Goal: Feedback & Contribution: Leave review/rating

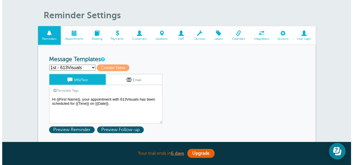
scroll to position [0, 0]
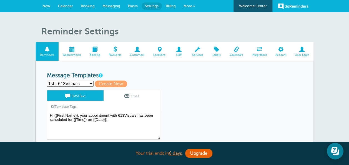
click at [199, 4] on link "More" at bounding box center [188, 6] width 19 height 12
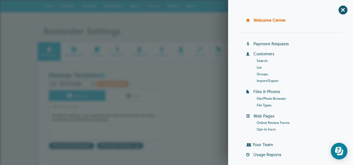
click at [264, 53] on link "Customers" at bounding box center [263, 54] width 21 height 4
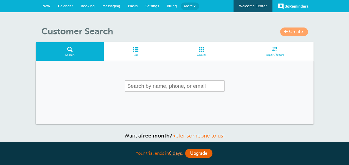
click at [264, 53] on span "Import/Export" at bounding box center [274, 54] width 72 height 3
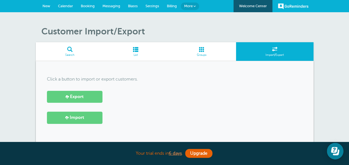
click at [197, 53] on span "Groups" at bounding box center [201, 54] width 63 height 3
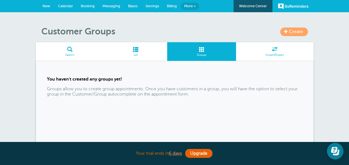
click at [129, 54] on span "List" at bounding box center [135, 54] width 58 height 3
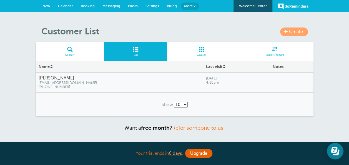
click at [78, 54] on span "Search" at bounding box center [70, 54] width 63 height 3
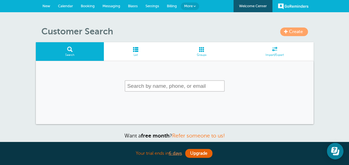
click at [194, 6] on span at bounding box center [194, 6] width 2 height 2
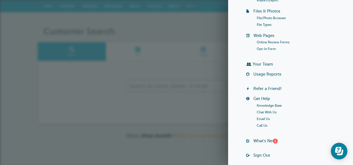
scroll to position [103, 0]
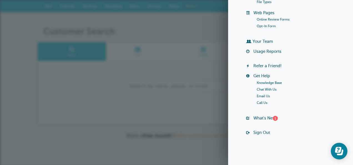
click at [254, 32] on li "Web Pages Online Review Forms Opt-In Form" at bounding box center [294, 22] width 97 height 24
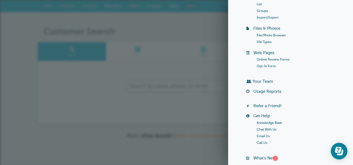
scroll to position [59, 0]
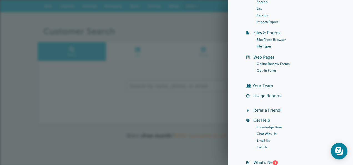
click at [261, 95] on link "Usage Reports" at bounding box center [267, 95] width 28 height 4
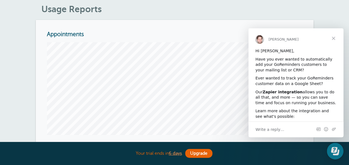
scroll to position [33, 0]
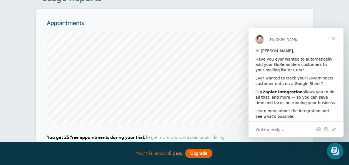
click at [333, 36] on span "Close" at bounding box center [333, 38] width 20 height 20
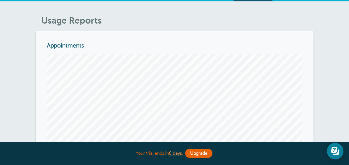
scroll to position [0, 0]
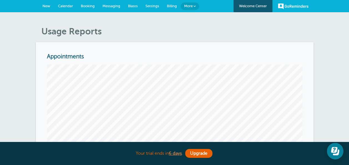
click at [133, 6] on span "Blasts" at bounding box center [133, 6] width 10 height 4
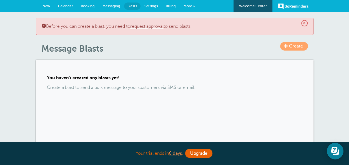
click at [161, 49] on h1 "Message Blasts" at bounding box center [177, 48] width 272 height 11
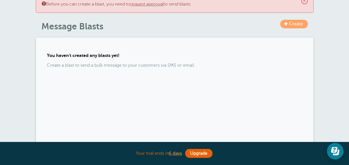
scroll to position [33, 0]
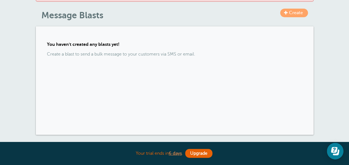
click at [128, 30] on div "You haven't created any blasts yet! Create a blast to send a bulk message to yo…" at bounding box center [174, 80] width 277 height 108
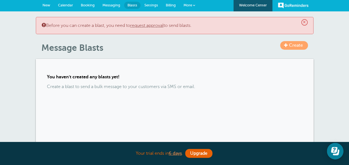
scroll to position [0, 0]
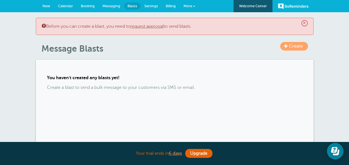
click at [109, 6] on span "Messaging" at bounding box center [111, 6] width 18 height 4
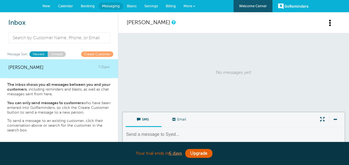
click at [88, 5] on span "Booking" at bounding box center [88, 6] width 14 height 4
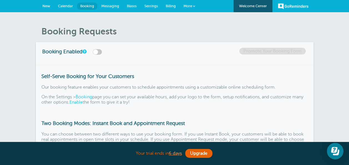
click at [135, 43] on div "Booking Enabled Promote Your Booking Form" at bounding box center [174, 53] width 277 height 22
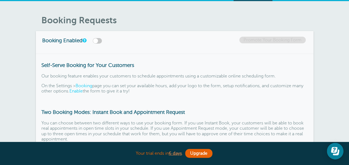
click at [101, 42] on label at bounding box center [97, 41] width 9 height 6
click at [0, 0] on input "checkbox" at bounding box center [0, 0] width 0 height 0
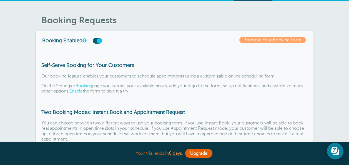
click at [100, 42] on label at bounding box center [97, 41] width 9 height 6
click at [0, 0] on input "checkbox" at bounding box center [0, 0] width 0 height 0
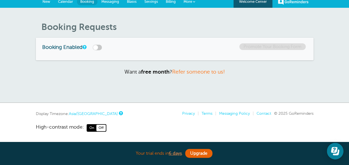
scroll to position [4, 0]
click at [97, 50] on div "Booking Enabled Promote Your Booking Form" at bounding box center [174, 49] width 277 height 22
click at [100, 49] on label at bounding box center [97, 48] width 9 height 6
click at [0, 0] on input "checkbox" at bounding box center [0, 0] width 0 height 0
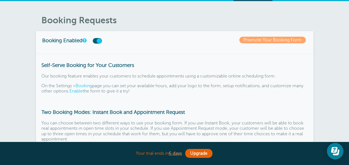
click at [127, 54] on div "Self-Serve Booking for Your Customers Our booking feature enables your customer…" at bounding box center [174, 110] width 277 height 113
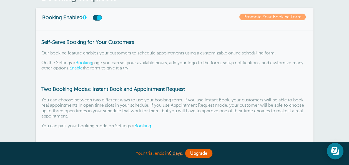
scroll to position [33, 0]
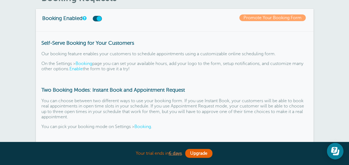
click at [98, 20] on label at bounding box center [97, 19] width 9 height 6
click at [0, 0] on input "checkbox" at bounding box center [0, 0] width 0 height 0
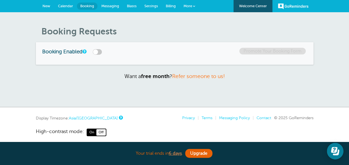
scroll to position [0, 0]
click at [100, 133] on span "Off" at bounding box center [100, 132] width 9 height 6
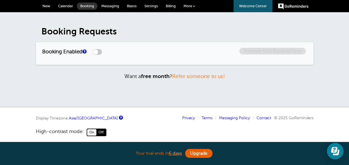
click at [89, 131] on span "On" at bounding box center [91, 132] width 9 height 6
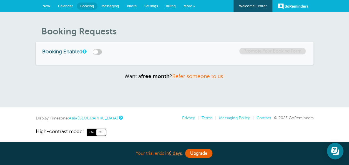
click at [64, 4] on span "Calendar" at bounding box center [65, 6] width 15 height 4
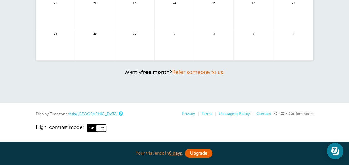
scroll to position [146, 0]
click at [88, 111] on link "Asia/[GEOGRAPHIC_DATA]" at bounding box center [93, 113] width 49 height 4
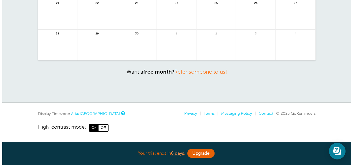
scroll to position [84, 0]
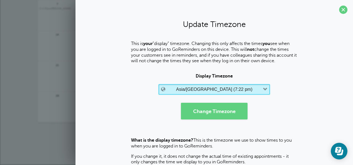
click at [233, 88] on label "(7:22 pm)" at bounding box center [242, 89] width 19 height 5
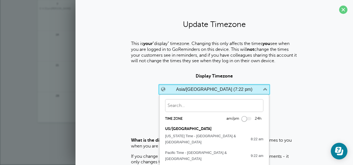
scroll to position [3728, 0]
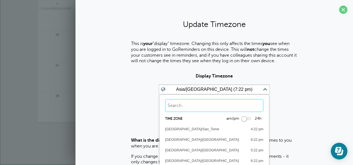
click at [200, 106] on input "text" at bounding box center [214, 105] width 98 height 13
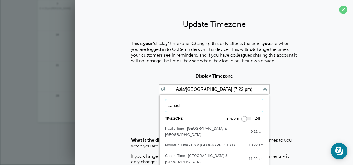
scroll to position [0, 0]
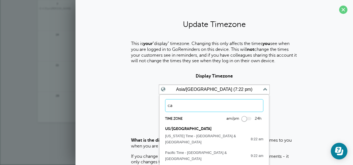
type input "c"
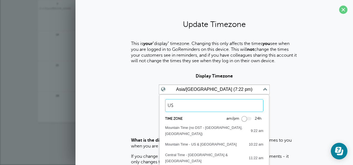
scroll to position [50, 0]
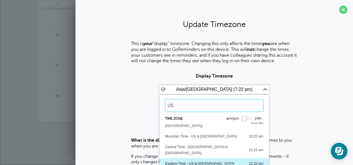
type input "US"
click at [243, 160] on div "12:22 pm" at bounding box center [253, 163] width 20 height 6
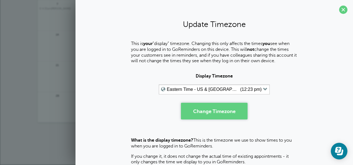
click at [211, 112] on button "Change Timezone" at bounding box center [214, 111] width 67 height 17
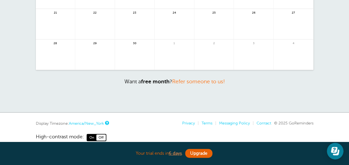
scroll to position [174, 0]
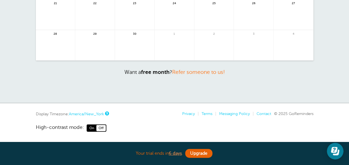
click at [102, 111] on link "America/New_York" at bounding box center [86, 113] width 35 height 4
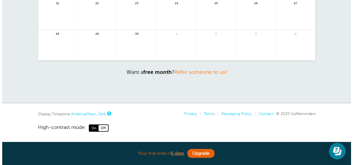
scroll to position [112, 0]
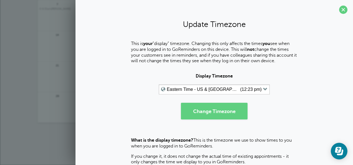
click at [160, 113] on form "Display Timezone Eastern Time - US & [GEOGRAPHIC_DATA] (12:23 pm) Time zone am/…" at bounding box center [214, 95] width 266 height 45
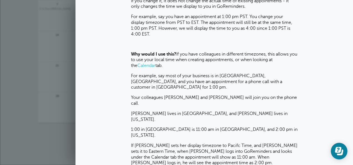
scroll to position [156, 0]
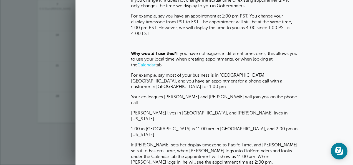
click at [317, 25] on div "This is your "display" timezone. Changing this only affects the times you see w…" at bounding box center [214, 33] width 266 height 296
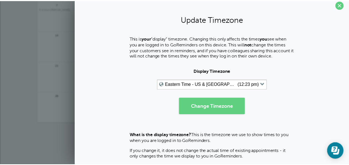
scroll to position [0, 0]
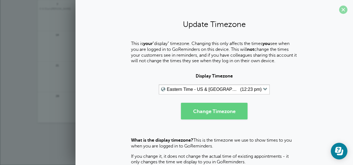
click at [340, 7] on span at bounding box center [343, 10] width 8 height 8
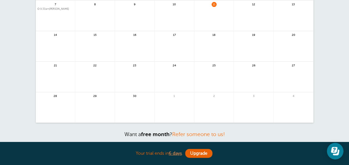
click at [21, 77] on div "× Your display timezone has been updated to [GEOGRAPHIC_DATA]/New_York . You ca…" at bounding box center [174, 32] width 349 height 265
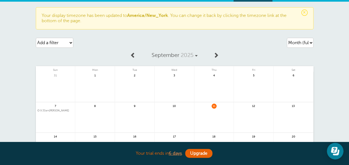
scroll to position [1, 0]
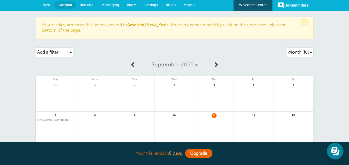
click at [49, 4] on span "New" at bounding box center [46, 5] width 8 height 4
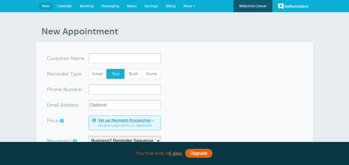
select select "161178"
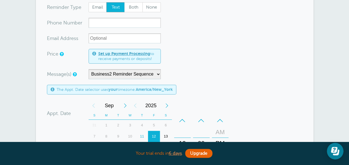
scroll to position [55, 0]
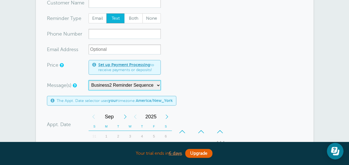
click at [148, 84] on select "613Visuals Reminder Sequence Business2 Reminder Sequence" at bounding box center [124, 85] width 72 height 10
click at [211, 74] on form "You are creating a new customer. To use an existing customer select one from th…" at bounding box center [174, 142] width 255 height 289
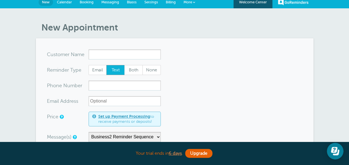
scroll to position [0, 0]
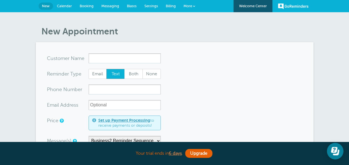
click at [148, 7] on span "Settings" at bounding box center [151, 6] width 14 height 4
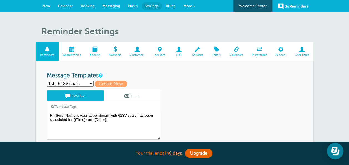
click at [157, 95] on link "Email" at bounding box center [131, 95] width 56 height 11
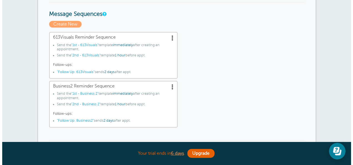
scroll to position [222, 0]
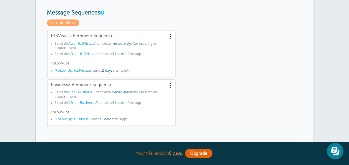
click at [172, 83] on span at bounding box center [170, 85] width 6 height 6
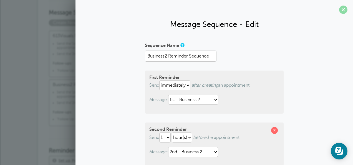
click at [339, 9] on span at bounding box center [343, 10] width 8 height 8
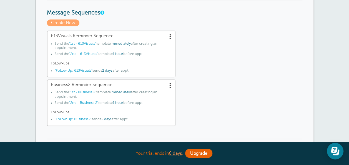
click at [171, 86] on span at bounding box center [170, 85] width 6 height 6
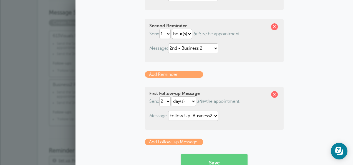
scroll to position [147, 0]
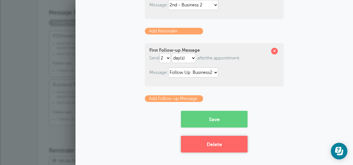
click at [211, 143] on button "Delete" at bounding box center [214, 144] width 67 height 17
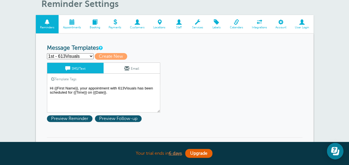
scroll to position [55, 0]
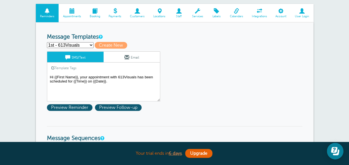
click at [171, 101] on div "1st - 613Visuals Save Cancel SMS/Text Email Template Tags Copy SMS Click to add…" at bounding box center [111, 82] width 128 height 62
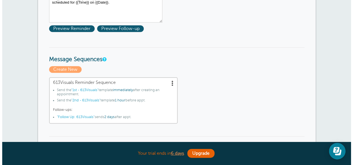
scroll to position [144, 0]
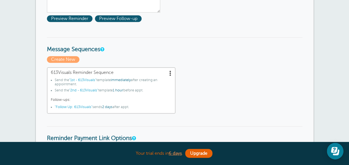
click at [170, 72] on span at bounding box center [170, 73] width 6 height 6
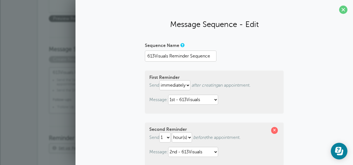
drag, startPoint x: 219, startPoint y: 54, endPoint x: 217, endPoint y: 49, distance: 5.3
click at [217, 49] on div "Sequence Name 613Visuals Reminder Sequence" at bounding box center [214, 51] width 139 height 21
drag, startPoint x: 217, startPoint y: 49, endPoint x: 239, endPoint y: 57, distance: 23.3
click at [239, 57] on div "Sequence Name 613Visuals Reminder Sequence" at bounding box center [214, 51] width 139 height 21
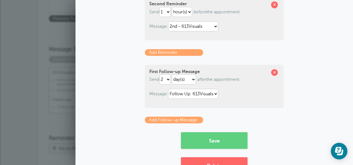
scroll to position [147, 0]
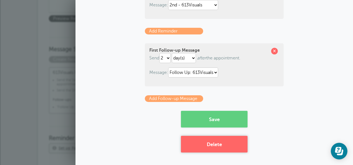
click at [204, 144] on button "Delete" at bounding box center [214, 144] width 67 height 17
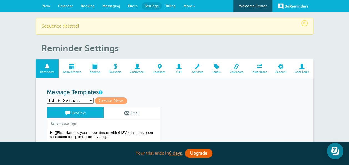
click at [174, 100] on div "1st - 613Visuals 1st - Business 2 2nd - 613Visuals 2nd - Business 2 3rd - 613Vi…" at bounding box center [174, 100] width 255 height 7
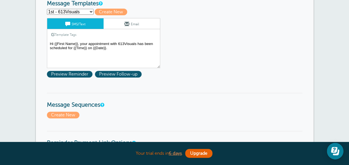
scroll to position [100, 0]
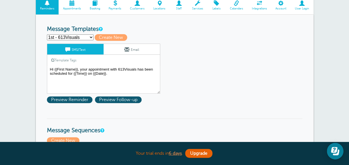
scroll to position [55, 0]
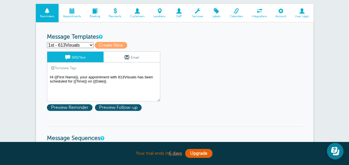
click at [82, 44] on select "1st - 613Visuals 1st - Business 2 2nd - 613Visuals 2nd - Business 2 3rd - 613Vi…" at bounding box center [70, 45] width 47 height 6
click at [149, 67] on div "Template Tags Copy SMS" at bounding box center [103, 67] width 113 height 11
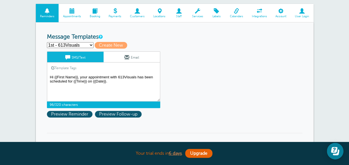
click at [108, 93] on textarea "Hi {{First Name}}, your appointment with 613Visuals has been scheduled for {{Ti…" at bounding box center [103, 87] width 113 height 28
click at [173, 107] on div "1st - 613Visuals Save Cancel SMS/Text Email Template Tags Copy SMS Click to add…" at bounding box center [111, 79] width 128 height 57
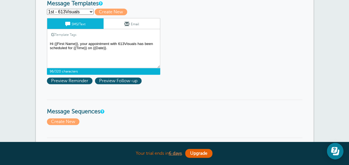
scroll to position [78, 0]
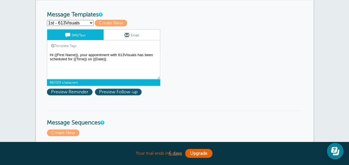
click at [152, 82] on span "96/320 characters" at bounding box center [103, 82] width 113 height 7
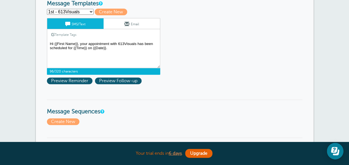
click at [77, 10] on select "1st - 613Visuals 1st - Business 2 2nd - 613Visuals 2nd - Business 2 3rd - 613Vi…" at bounding box center [70, 12] width 47 height 6
select select "161171"
click at [47, 9] on select "1st - 613Visuals 1st - Business 2 2nd - 613Visuals 2nd - Business 2 3rd - 613Vi…" at bounding box center [70, 12] width 47 height 6
type input "2nd - Business 2"
type textarea "Hi {{First Name}}, you have an appointment with Business2 at {{Time}} on {{Date…"
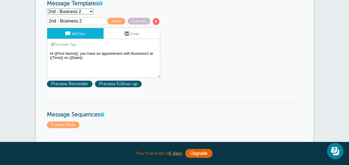
click at [79, 18] on input "2nd - Business 2" at bounding box center [76, 21] width 59 height 8
click at [88, 19] on input "2nd - Business 2" at bounding box center [76, 21] width 59 height 8
click at [82, 13] on select "1st - 613Visuals 1st - Business 2 2nd - 613Visuals 2nd - Business 2 3rd - 613Vi…" at bounding box center [70, 12] width 47 height 6
select select "161169"
click at [47, 9] on select "1st - 613Visuals 1st - Business 2 2nd - 613Visuals 2nd - Business 2 3rd - 613Vi…" at bounding box center [70, 12] width 47 height 6
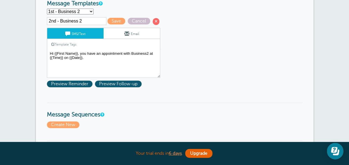
type input "1st - Business 2"
type textarea "Hi {{First Name}}, your appointment with Business2 has been scheduled for {{Tim…"
click at [154, 21] on span at bounding box center [156, 21] width 7 height 7
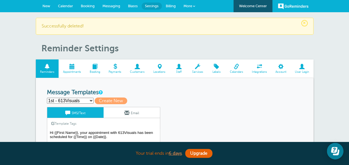
click at [88, 100] on select "1st - 613Visuals 2nd - 613Visuals 2nd - Business 2 3rd - 613Visuals Follow Up: …" at bounding box center [70, 101] width 47 height 6
select select "161171"
click at [47, 98] on select "1st - 613Visuals 2nd - 613Visuals 2nd - Business 2 3rd - 613Visuals Follow Up: …" at bounding box center [70, 101] width 47 height 6
type input "2nd - Business 2"
type textarea "Hi {{First Name}}, you have an appointment with Business2 at {{Time}} on {{Date…"
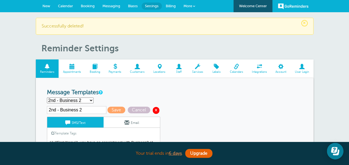
click at [154, 108] on span at bounding box center [156, 110] width 7 height 7
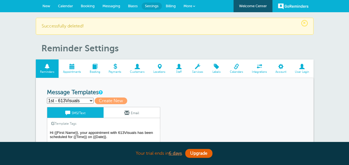
click at [80, 100] on select "1st - 613Visuals 2nd - 613Visuals 3rd - 613Visuals Follow Up: 613Visuals Follow…" at bounding box center [70, 101] width 47 height 6
select select "161174"
click at [47, 98] on select "1st - 613Visuals 2nd - 613Visuals 3rd - 613Visuals Follow Up: 613Visuals Follow…" at bounding box center [70, 101] width 47 height 6
type input "Follow Up: Business2"
type textarea "How was your appointment with Business2? We appreciate the opportunity to serve…"
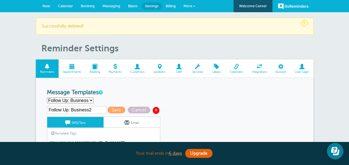
click at [153, 109] on span at bounding box center [156, 110] width 7 height 7
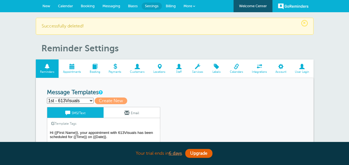
click at [72, 102] on select "1st - 613Visuals 2nd - 613Visuals 3rd - 613Visuals Follow Up: 613Visuals Create…" at bounding box center [70, 101] width 47 height 6
click at [47, 98] on select "1st - 613Visuals 2nd - 613Visuals 3rd - 613Visuals Follow Up: 613Visuals Create…" at bounding box center [70, 101] width 47 height 6
click at [145, 95] on h3 "Message Templates" at bounding box center [174, 92] width 255 height 7
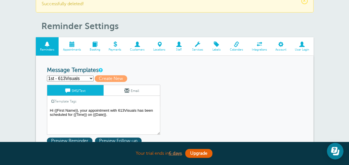
scroll to position [33, 0]
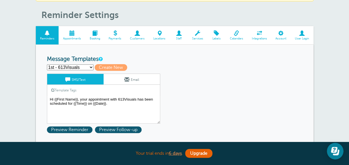
click at [83, 65] on select "1st - 613Visuals 2nd - 613Visuals 3rd - 613Visuals Follow Up: 613Visuals Create…" at bounding box center [70, 67] width 47 height 6
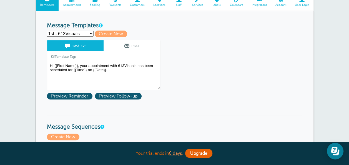
scroll to position [67, 0]
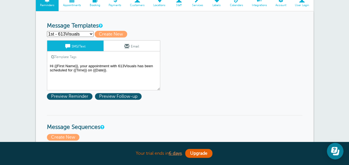
click at [80, 35] on select "1st - 613Visuals 2nd - 613Visuals 3rd - 613Visuals Follow Up: 613Visuals Create…" at bounding box center [70, 34] width 47 height 6
select select "160762"
click at [47, 31] on select "1st - 613Visuals 2nd - 613Visuals 3rd - 613Visuals Follow Up: 613Visuals Create…" at bounding box center [70, 34] width 47 height 6
type input "3rd - 613Visuals"
type textarea "Hi {{First Name}}, you have an appointment with 613Visuals today at {{Time}}."
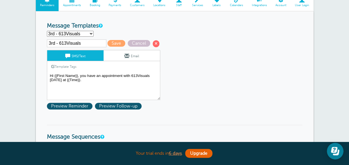
click at [64, 33] on select "1st - 613Visuals 2nd - 613Visuals 3rd - 613Visuals Follow Up: 613Visuals Create…" at bounding box center [70, 34] width 47 height 6
click at [47, 31] on select "1st - 613Visuals 2nd - 613Visuals 3rd - 613Visuals Follow Up: 613Visuals Create…" at bounding box center [70, 34] width 47 height 6
click at [154, 44] on span at bounding box center [156, 43] width 7 height 7
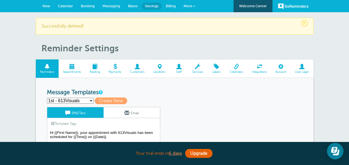
click at [174, 90] on h3 "Message Templates" at bounding box center [174, 92] width 255 height 7
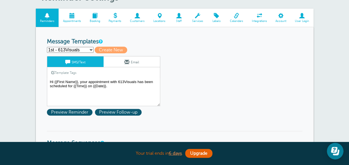
scroll to position [55, 0]
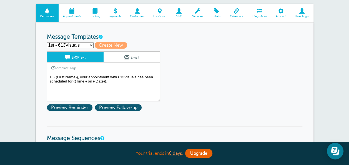
click at [78, 46] on select "1st - 613Visuals 2nd - 613Visuals Follow Up: 613Visuals Create new..." at bounding box center [70, 45] width 47 height 6
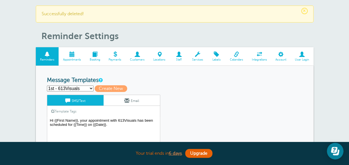
scroll to position [11, 0]
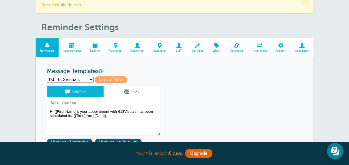
scroll to position [22, 0]
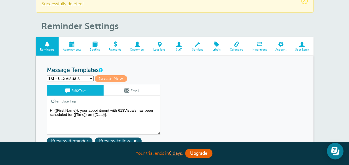
click at [215, 22] on h1 "Reminder Settings" at bounding box center [177, 26] width 272 height 11
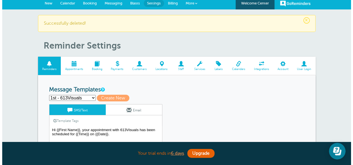
scroll to position [0, 0]
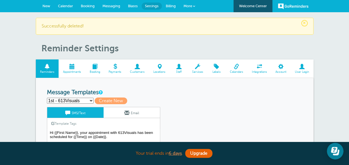
click at [189, 4] on span "More" at bounding box center [187, 6] width 9 height 4
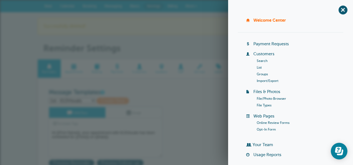
click at [268, 122] on link "Online Review Forms" at bounding box center [272, 123] width 33 height 4
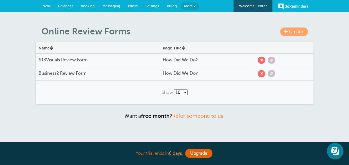
drag, startPoint x: 261, startPoint y: 59, endPoint x: 204, endPoint y: 25, distance: 67.1
click at [261, 59] on span "submit" at bounding box center [261, 60] width 3 height 3
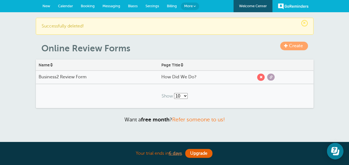
click at [272, 77] on span at bounding box center [270, 76] width 7 height 7
click at [260, 77] on span "submit" at bounding box center [260, 76] width 3 height 3
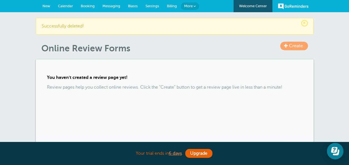
click at [49, 5] on span "New" at bounding box center [46, 6] width 8 height 4
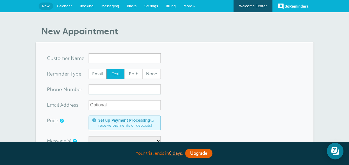
click at [186, 6] on span "More" at bounding box center [187, 6] width 9 height 4
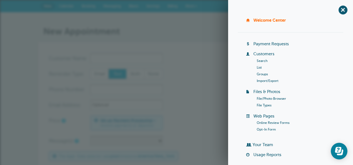
click at [195, 32] on h1 "New Appointment" at bounding box center [179, 31] width 272 height 11
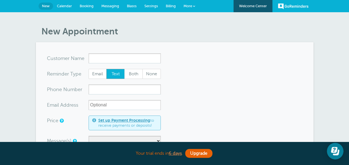
click at [188, 35] on h1 "New Appointment" at bounding box center [177, 31] width 272 height 11
click at [146, 6] on span "Settings" at bounding box center [151, 6] width 14 height 4
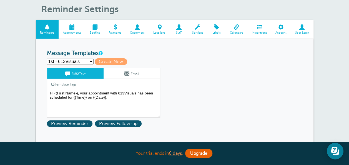
scroll to position [33, 0]
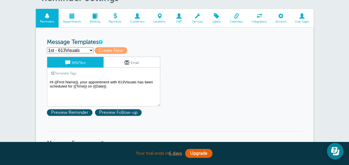
click at [80, 49] on select "1st - 613Visuals 2nd - 613Visuals Follow Up: 613Visuals Create new..." at bounding box center [70, 50] width 47 height 6
select select
click at [47, 47] on select "1st - 613Visuals 2nd - 613Visuals Follow Up: 613Visuals Create new..." at bounding box center [70, 50] width 47 height 6
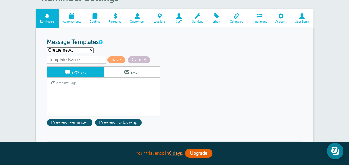
click at [79, 59] on input "text" at bounding box center [76, 60] width 59 height 8
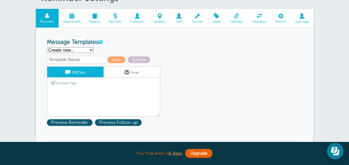
click at [82, 61] on input "text" at bounding box center [76, 60] width 59 height 8
click at [118, 61] on span "Save" at bounding box center [116, 59] width 18 height 7
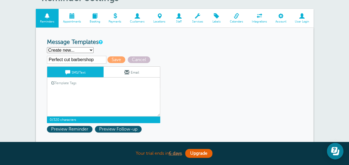
click at [95, 60] on input "Perfect cut barbershop" at bounding box center [76, 60] width 59 height 8
click at [62, 94] on textarea "Hi {{First Name}}, your appointment with 613Visuals has been scheduled for {{Ti…" at bounding box center [103, 102] width 113 height 28
click at [101, 58] on input "Perfect cut barbershop" at bounding box center [76, 60] width 59 height 8
type input "Perfect cut barbershop 1st"
click at [57, 92] on textarea "Hi {{First Name}}, your appointment with 613Visuals has been scheduled for {{Ti…" at bounding box center [103, 102] width 113 height 28
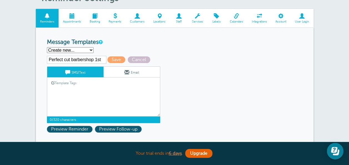
click at [57, 88] on textarea "Hi {{First Name}}, your appointment with 613Visuals has been scheduled for {{Ti…" at bounding box center [103, 102] width 113 height 28
click at [128, 73] on span at bounding box center [126, 72] width 5 height 5
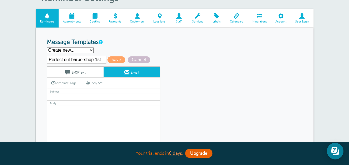
click at [77, 71] on link "SMS/Text" at bounding box center [75, 72] width 56 height 11
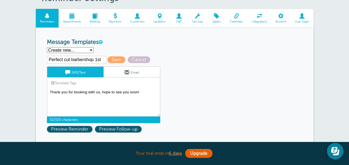
drag, startPoint x: 141, startPoint y: 91, endPoint x: 50, endPoint y: 91, distance: 91.2
click at [50, 91] on textarea "Hi {{First Name}}, your appointment with 613Visuals has been scheduled for {{Ti…" at bounding box center [103, 102] width 113 height 28
drag, startPoint x: 50, startPoint y: 91, endPoint x: 116, endPoint y: 92, distance: 65.7
click at [116, 92] on textarea "Hi {{First Name}}, your appointment with 613Visuals has been scheduled for {{Ti…" at bounding box center [103, 102] width 113 height 28
click at [145, 90] on textarea "Hi {{First Name}}, your appointment with 613Visuals has been scheduled for {{Ti…" at bounding box center [103, 102] width 113 height 28
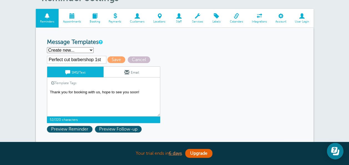
click at [99, 93] on textarea "Hi {{First Name}}, your appointment with 613Visuals has been scheduled for {{Ti…" at bounding box center [103, 102] width 113 height 28
click at [158, 96] on textarea "Hi {{First Name}}, your appointment with 613Visuals has been scheduled for {{Ti…" at bounding box center [103, 102] width 113 height 28
drag, startPoint x: 157, startPoint y: 93, endPoint x: 48, endPoint y: 95, distance: 108.7
click at [48, 95] on textarea "Hi {{First Name}}, your appointment with 613Visuals has been scheduled for {{Ti…" at bounding box center [103, 102] width 113 height 28
click at [58, 79] on link "Template Tags" at bounding box center [63, 82] width 33 height 11
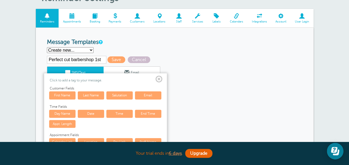
click at [67, 93] on link "First Name" at bounding box center [62, 95] width 26 height 8
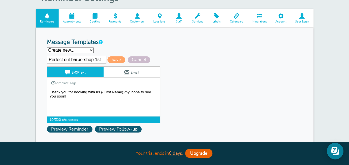
click at [123, 94] on textarea "Hi {{First Name}}, your appointment with 613Visuals has been scheduled for {{Ti…" at bounding box center [103, 102] width 113 height 28
click at [129, 92] on textarea "Hi {{First Name}}, your appointment with 613Visuals has been scheduled for {{Ti…" at bounding box center [103, 102] width 113 height 28
click at [63, 80] on link "Template Tags" at bounding box center [63, 82] width 33 height 11
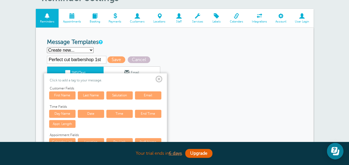
click at [114, 94] on link "Salutation" at bounding box center [119, 95] width 26 height 8
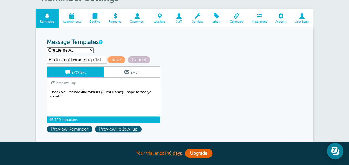
click at [60, 80] on link "Template Tags" at bounding box center [63, 82] width 33 height 11
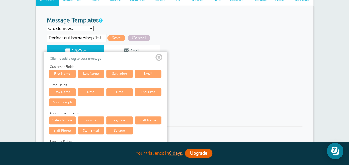
scroll to position [55, 0]
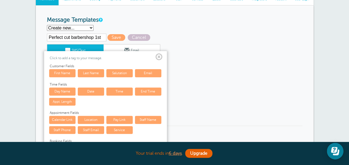
click at [112, 88] on link "Time" at bounding box center [119, 91] width 26 height 8
type textarea "Thank you for booking with us {{First Name}}{{Time}}, hope to see you soon!"
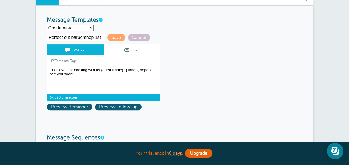
drag, startPoint x: 82, startPoint y: 76, endPoint x: 50, endPoint y: 67, distance: 32.7
click at [50, 67] on textarea "Hi {{First Name}}, your appointment with 613Visuals has been scheduled for {{Ti…" at bounding box center [103, 80] width 113 height 28
click at [61, 59] on link "Template Tags" at bounding box center [63, 60] width 33 height 11
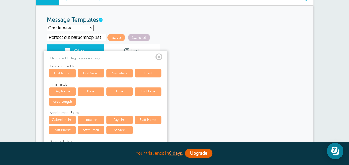
click at [62, 72] on link "First Name" at bounding box center [62, 73] width 26 height 8
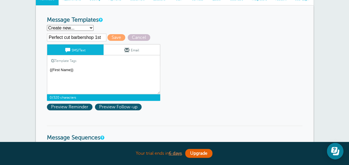
click at [64, 59] on link "Template Tags" at bounding box center [63, 60] width 33 height 11
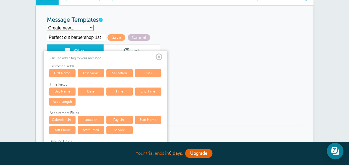
click at [159, 58] on span at bounding box center [158, 57] width 7 height 7
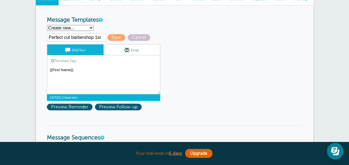
click at [79, 67] on textarea "Hi {{First Name}}, your appointment with 613Visuals has been scheduled for {{Ti…" at bounding box center [103, 80] width 113 height 28
type textarea "{"
click at [75, 68] on textarea "Hi {{First Name}}, your appointment with 613Visuals has been scheduled for {{Ti…" at bounding box center [103, 80] width 113 height 28
click at [106, 71] on textarea "Hi {{First Name}}, your appointment with 613Visuals has been scheduled for {{Ti…" at bounding box center [103, 80] width 113 height 28
click at [65, 60] on link "Template Tags" at bounding box center [63, 60] width 33 height 11
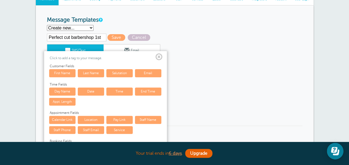
click at [65, 74] on link "First Name" at bounding box center [62, 73] width 26 height 8
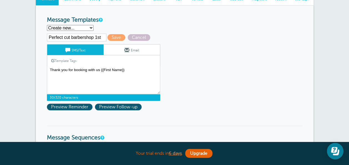
click at [62, 58] on link "Template Tags" at bounding box center [63, 60] width 33 height 11
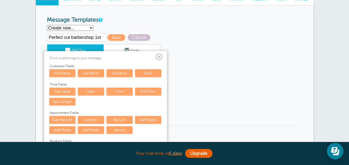
click at [99, 71] on link "Last Name" at bounding box center [91, 73] width 26 height 8
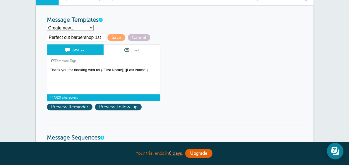
click at [69, 60] on link "Template Tags" at bounding box center [63, 60] width 33 height 11
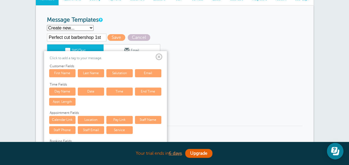
click at [159, 56] on span at bounding box center [158, 57] width 7 height 7
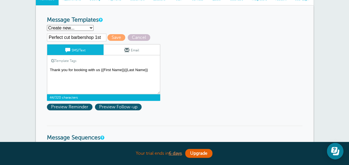
click at [150, 72] on textarea "Hi {{First Name}}, your appointment with 613Visuals has been scheduled for {{Ti…" at bounding box center [103, 80] width 113 height 28
click at [149, 70] on textarea "Hi {{First Name}}, your appointment with 613Visuals has been scheduled for {{Ti…" at bounding box center [103, 80] width 113 height 28
click at [65, 59] on link "Template Tags" at bounding box center [63, 60] width 33 height 11
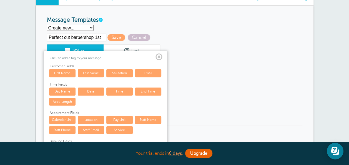
click at [93, 73] on link "Last Name" at bounding box center [91, 73] width 26 height 8
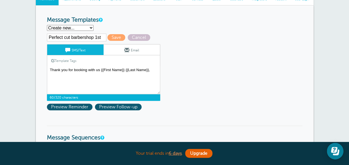
click at [64, 60] on link "Template Tags" at bounding box center [63, 60] width 33 height 11
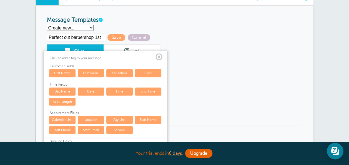
click at [160, 56] on span at bounding box center [158, 57] width 7 height 7
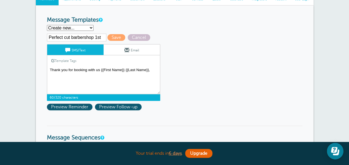
click at [150, 72] on textarea "Hi {{First Name}}, your appointment with 613Visuals has been scheduled for {{Ti…" at bounding box center [103, 80] width 113 height 28
click at [57, 58] on link "Template Tags" at bounding box center [63, 60] width 33 height 11
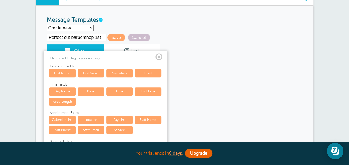
click at [93, 91] on link "Date" at bounding box center [91, 91] width 26 height 8
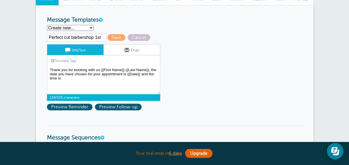
click at [67, 58] on link "Template Tags" at bounding box center [63, 60] width 33 height 11
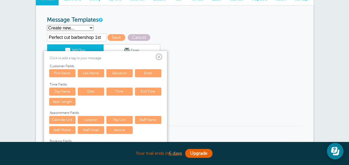
click at [126, 90] on link "Time" at bounding box center [119, 91] width 26 height 8
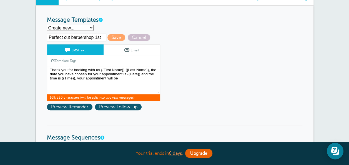
click at [65, 58] on link "Template Tags" at bounding box center [63, 60] width 33 height 11
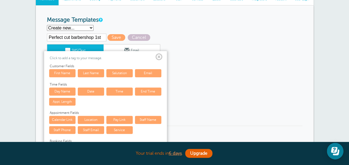
click at [66, 102] on link "Appt. Length" at bounding box center [62, 102] width 26 height 8
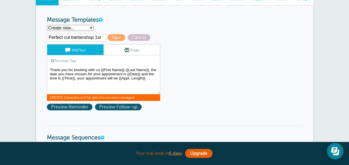
click at [70, 60] on link "Template Tags" at bounding box center [63, 60] width 33 height 11
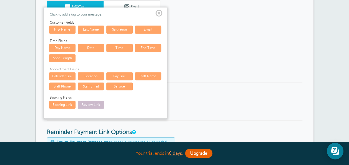
scroll to position [100, 0]
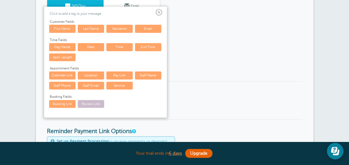
click at [159, 13] on span at bounding box center [158, 12] width 7 height 7
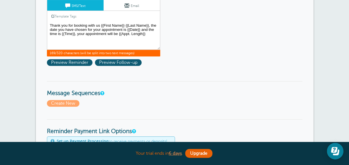
click at [149, 34] on textarea "Hi {{First Name}}, your appointment with 613Visuals has been scheduled for {{Ti…" at bounding box center [103, 36] width 113 height 28
click at [147, 36] on textarea "Hi {{First Name}}, your appointment with 613Visuals has been scheduled for {{Ti…" at bounding box center [103, 36] width 113 height 28
click at [146, 33] on textarea "Hi {{First Name}}, your appointment with 613Visuals has been scheduled for {{Ti…" at bounding box center [103, 36] width 113 height 28
click at [149, 32] on textarea "Hi {{First Name}}, your appointment with 613Visuals has been scheduled for {{Ti…" at bounding box center [103, 36] width 113 height 28
click at [146, 33] on textarea "Hi {{First Name}}, your appointment with 613Visuals has been scheduled for {{Ti…" at bounding box center [103, 36] width 113 height 28
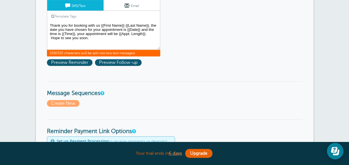
click at [150, 24] on textarea "Hi {{First Name}}, your appointment with 613Visuals has been scheduled for {{Ti…" at bounding box center [103, 36] width 113 height 28
click at [153, 27] on textarea "Hi {{First Name}}, your appointment with 613Visuals has been scheduled for {{Ti…" at bounding box center [103, 36] width 113 height 28
click at [50, 37] on textarea "Hi {{First Name}}, your appointment with 613Visuals has been scheduled for {{Ti…" at bounding box center [103, 36] width 113 height 28
type textarea "Thank you for booking with us {{First Name}} {{Last Name}}. The date you have c…"
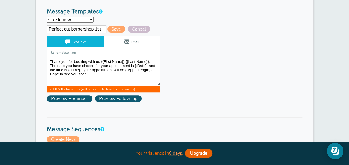
scroll to position [55, 0]
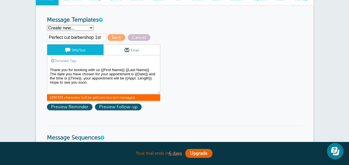
click at [125, 49] on span at bounding box center [126, 49] width 5 height 5
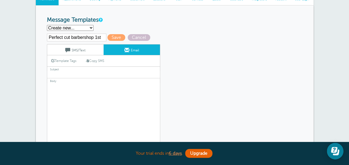
click at [88, 47] on link "SMS/Text" at bounding box center [75, 49] width 56 height 11
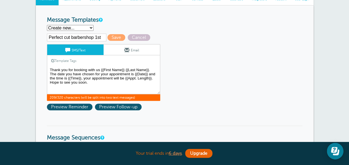
drag, startPoint x: 50, startPoint y: 68, endPoint x: 121, endPoint y: 96, distance: 75.7
click at [121, 96] on div "SMS/Text Email Template Tags Copy SMS Click to add a tag to your message. Custo…" at bounding box center [103, 72] width 113 height 57
click at [129, 49] on link "Email" at bounding box center [131, 49] width 56 height 11
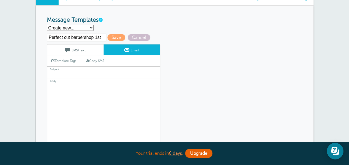
click at [89, 60] on span at bounding box center [87, 60] width 3 height 3
type textarea "Thank you for booking with us {{First Name}} {{Last Name}}. The date you have c…"
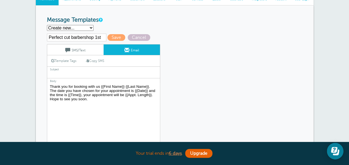
click at [73, 74] on input "text" at bounding box center [103, 74] width 113 height 7
click at [72, 74] on input "text" at bounding box center [103, 74] width 113 height 7
type input "B"
type input "Appointment booking"
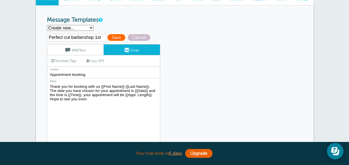
click at [112, 37] on span "Save" at bounding box center [116, 37] width 18 height 7
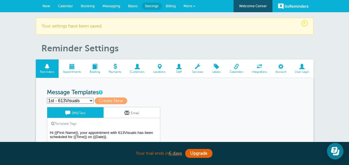
click at [164, 108] on div "1st - 613Visuals Save Cancel SMS/Text Email Template Tags Copy SMS Click to add…" at bounding box center [111, 132] width 128 height 50
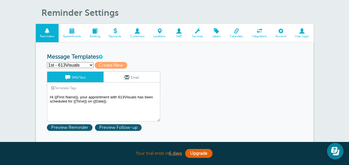
scroll to position [55, 0]
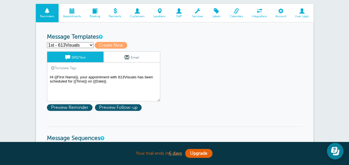
click at [80, 46] on select "1st - 613Visuals 2nd - 613Visuals Follow Up: 613Visuals Perfect cut barbershop …" at bounding box center [70, 45] width 47 height 6
select select
click at [47, 42] on select "1st - 613Visuals 2nd - 613Visuals Follow Up: 613Visuals Perfect cut barbershop …" at bounding box center [70, 45] width 47 height 6
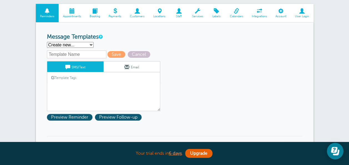
click at [80, 52] on input "text" at bounding box center [76, 54] width 59 height 8
click at [70, 55] on input "text" at bounding box center [76, 54] width 59 height 8
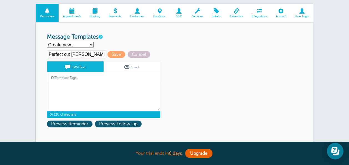
click at [93, 54] on input "Perfect cut [PERSON_NAME]" at bounding box center [76, 54] width 59 height 8
click at [100, 54] on input "Perfect cut barbershop 1st" at bounding box center [76, 54] width 59 height 8
click at [100, 54] on input "Perfect cut barbershopt" at bounding box center [76, 54] width 59 height 8
type input "Perfect cut barbershop 2nd"
click at [79, 74] on link "Template Tags" at bounding box center [63, 77] width 33 height 11
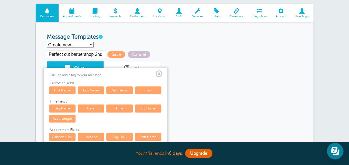
click at [161, 73] on span at bounding box center [158, 73] width 7 height 7
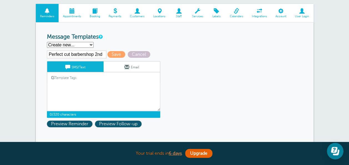
click at [82, 46] on select "1st - 613Visuals 2nd - 613Visuals Follow Up: 613Visuals Perfect cut barbershop …" at bounding box center [70, 45] width 47 height 6
click at [131, 79] on div "Template Tags Copy SMS" at bounding box center [103, 77] width 113 height 11
click at [112, 84] on textarea "Hi {{First Name}}, your appointment with 613Visuals has been scheduled for {{Ti…" at bounding box center [103, 97] width 113 height 28
type textarea "R"
click at [60, 77] on link "Template Tags" at bounding box center [63, 77] width 33 height 11
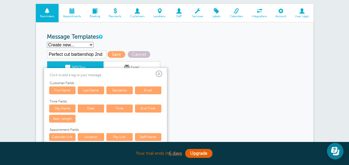
click at [156, 72] on span at bounding box center [158, 73] width 7 height 7
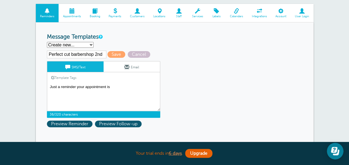
click at [52, 87] on textarea "Hi {{First Name}}, your appointment with 613Visuals has been scheduled for {{Ti…" at bounding box center [103, 97] width 113 height 28
click at [59, 77] on link "Template Tags" at bounding box center [63, 77] width 33 height 11
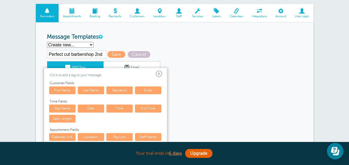
click at [67, 89] on link "First Name" at bounding box center [62, 90] width 26 height 8
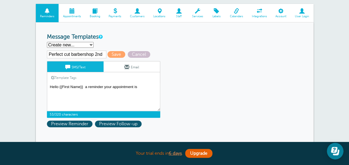
click at [64, 76] on link "Template Tags" at bounding box center [63, 77] width 33 height 11
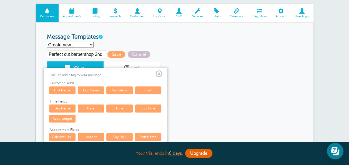
click at [95, 90] on link "Last Name" at bounding box center [91, 90] width 26 height 8
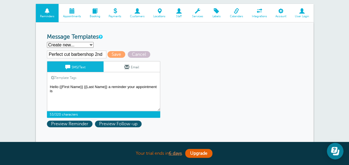
click at [111, 87] on textarea "Hi {{First Name}}, your appointment with 613Visuals has been scheduled for {{Ti…" at bounding box center [103, 97] width 113 height 28
click at [151, 87] on textarea "Hi {{First Name}}, your appointment with 613Visuals has been scheduled for {{Ti…" at bounding box center [103, 97] width 113 height 28
click at [85, 90] on textarea "Hi {{First Name}}, your appointment with 613Visuals has been scheduled for {{Ti…" at bounding box center [103, 97] width 113 height 28
click at [58, 77] on link "Template Tags" at bounding box center [63, 77] width 33 height 11
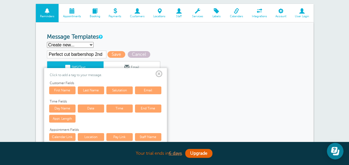
click at [82, 108] on link "Date" at bounding box center [91, 108] width 26 height 8
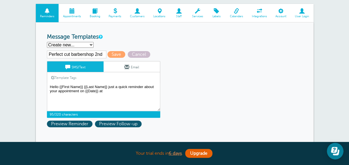
click at [68, 76] on link "Template Tags" at bounding box center [63, 77] width 33 height 11
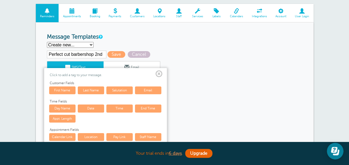
click at [124, 106] on link "Time" at bounding box center [119, 108] width 26 height 8
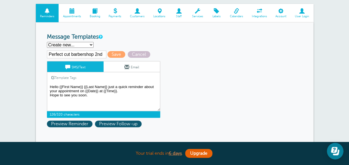
type textarea "Hello {{First Name}} {{Last Name}} just a quick reminder about your appointment…"
click at [133, 67] on link "Email" at bounding box center [131, 66] width 56 height 11
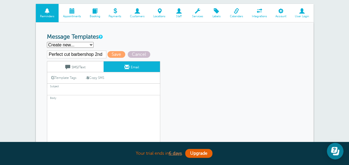
click at [97, 76] on link "Copy SMS" at bounding box center [95, 77] width 27 height 11
type textarea "Hello {{First Name}} {{Last Name}} just a quick reminder about your appointment…"
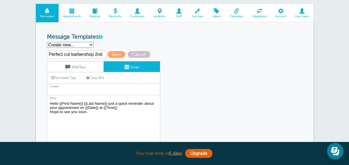
click at [73, 89] on input "text" at bounding box center [103, 91] width 113 height 7
click at [65, 67] on span at bounding box center [67, 66] width 5 height 5
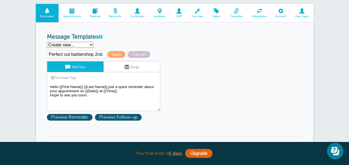
click at [125, 66] on span at bounding box center [126, 66] width 5 height 5
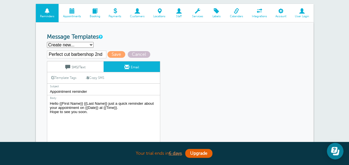
click at [91, 90] on input "Appointment reminder" at bounding box center [103, 91] width 113 height 7
type input "Appointment reminder"
click at [87, 67] on link "SMS/Text" at bounding box center [75, 66] width 56 height 11
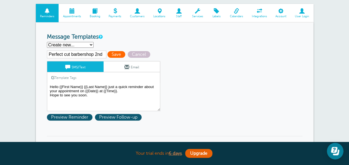
click at [108, 53] on span "Save" at bounding box center [116, 54] width 18 height 7
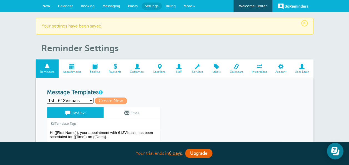
click at [82, 99] on select "1st - 613Visuals 2nd - 613Visuals Follow Up: 613Visuals Perfect cut barbershop …" at bounding box center [70, 101] width 47 height 6
select select
click at [47, 98] on select "1st - 613Visuals 2nd - 613Visuals Follow Up: 613Visuals Perfect cut barbershop …" at bounding box center [70, 101] width 47 height 6
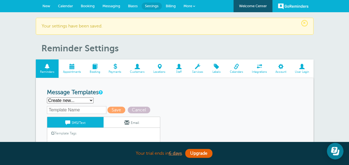
click at [82, 110] on input "text" at bounding box center [76, 110] width 59 height 8
type input "P"
click at [138, 94] on h3 "Message Templates" at bounding box center [174, 92] width 255 height 7
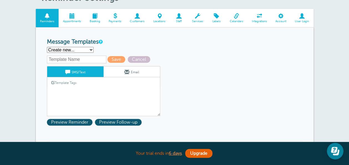
scroll to position [55, 0]
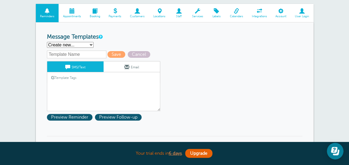
click at [78, 45] on select "1st - 613Visuals 2nd - 613Visuals Follow Up: 613Visuals Perfect cut barbershop …" at bounding box center [70, 45] width 47 height 6
select select "160761"
click at [47, 42] on select "1st - 613Visuals 2nd - 613Visuals Follow Up: 613Visuals Perfect cut barbershop …" at bounding box center [70, 45] width 47 height 6
type input "2nd - 613Visuals"
type textarea "Hi {{First Name}}, you have an appointment with 613Visuals at {{Time}} on {{Dat…"
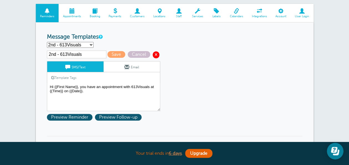
click at [154, 53] on span at bounding box center [156, 54] width 7 height 7
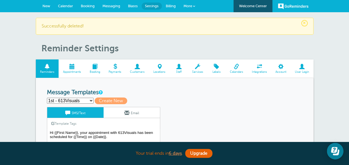
click at [81, 100] on select "1st - 613Visuals Follow Up: 613Visuals Perfect cut barbershop 1st Perfect cut b…" at bounding box center [70, 101] width 47 height 6
click at [47, 98] on select "1st - 613Visuals Follow Up: 613Visuals Perfect cut barbershop 1st Perfect cut b…" at bounding box center [70, 101] width 47 height 6
click at [81, 100] on select "1st - 613Visuals Follow Up: 613Visuals Perfect cut barbershop 1st Perfect cut b…" at bounding box center [70, 101] width 47 height 6
select select "161159"
click at [47, 98] on select "1st - 613Visuals Follow Up: 613Visuals Perfect cut barbershop 1st Perfect cut b…" at bounding box center [70, 101] width 47 height 6
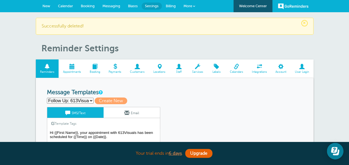
type input "Follow Up: 613Visuals"
type textarea "How was your appointment with 613Visuals? We appreciate the opportunity to serv…"
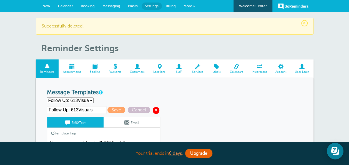
click at [154, 110] on span at bounding box center [156, 110] width 7 height 7
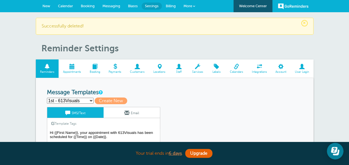
click at [75, 98] on select "1st - 613Visuals Perfect cut barbershop 1st Perfect cut barbershop 2nd Create n…" at bounding box center [70, 101] width 47 height 6
click at [47, 98] on select "1st - 613Visuals Perfect cut barbershop 1st Perfect cut barbershop 2nd Create n…" at bounding box center [70, 101] width 47 height 6
click at [77, 99] on select "1st - 613Visuals Perfect cut barbershop 1st Perfect cut barbershop 2nd Create n…" at bounding box center [70, 101] width 47 height 6
select select "161533"
click at [47, 98] on select "1st - 613Visuals Perfect cut barbershop 1st Perfect cut barbershop 2nd Create n…" at bounding box center [70, 101] width 47 height 6
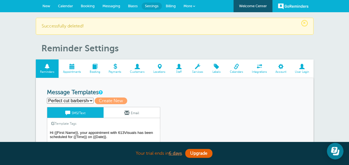
type input "Perfect cut barbershop 1st"
type textarea "Thank you for booking with us {{First Name}} {{Last Name}}. The date you have c…"
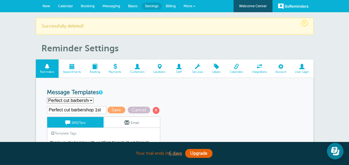
click at [80, 99] on select "1st - 613Visuals Perfect cut barbershop 1st Perfect cut barbershop 2nd Create n…" at bounding box center [70, 100] width 47 height 6
select select "160759"
click at [47, 97] on select "1st - 613Visuals Perfect cut barbershop 1st Perfect cut barbershop 2nd Create n…" at bounding box center [70, 100] width 47 height 6
type input "1st - 613Visuals"
type textarea "Hi {{First Name}}, your appointment with 613Visuals has been scheduled for {{Ti…"
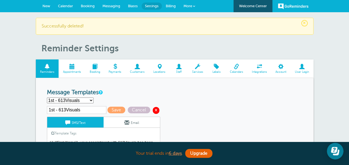
click at [155, 109] on span at bounding box center [156, 110] width 7 height 7
click at [71, 100] on select "1st - 613Visuals Perfect cut barbershop 1st Perfect cut barbershop 2nd Create n…" at bounding box center [70, 100] width 47 height 6
click at [155, 108] on span at bounding box center [156, 110] width 7 height 7
click at [94, 72] on span "Booking" at bounding box center [95, 71] width 14 height 3
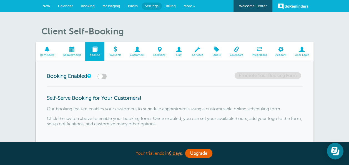
drag, startPoint x: 133, startPoint y: 78, endPoint x: 121, endPoint y: 79, distance: 11.7
click at [121, 79] on div "Booking Enabled Promote Your Booking Form" at bounding box center [174, 79] width 255 height 14
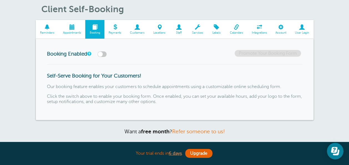
scroll to position [33, 0]
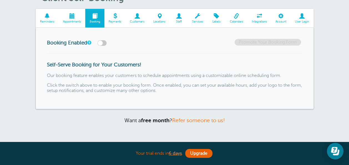
click at [102, 43] on label at bounding box center [101, 43] width 9 height 6
click at [0, 0] on input "checkbox" at bounding box center [0, 0] width 0 height 0
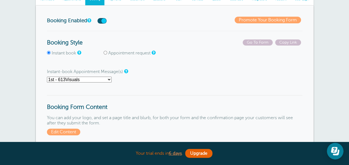
scroll to position [67, 0]
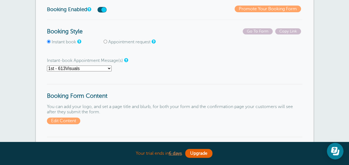
click at [95, 66] on select "1st - 613Visuals Perfect cut barbershop 1st Perfect cut barbershop 2nd" at bounding box center [79, 68] width 65 height 6
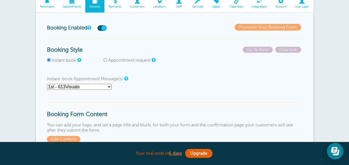
scroll to position [33, 0]
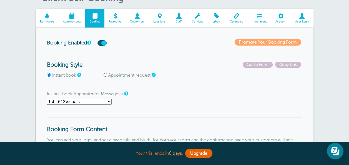
click at [105, 74] on input "Appointment request" at bounding box center [105, 75] width 4 height 4
radio input "true"
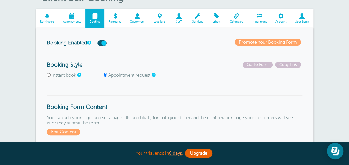
click at [103, 43] on label at bounding box center [101, 43] width 9 height 6
click at [0, 0] on input "checkbox" at bounding box center [0, 0] width 0 height 0
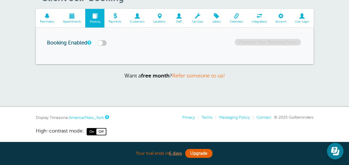
click at [49, 17] on span at bounding box center [47, 15] width 23 height 5
click at [43, 18] on span at bounding box center [47, 15] width 23 height 5
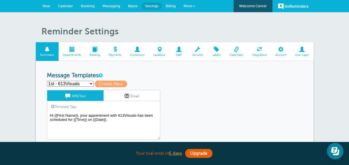
click at [88, 84] on select "1st - 613Visuals Perfect cut barbershop 1st Perfect cut barbershop 2nd Create n…" at bounding box center [70, 84] width 47 height 6
select select "161533"
click at [47, 81] on select "1st - 613Visuals Perfect cut barbershop 1st Perfect cut barbershop 2nd Create n…" at bounding box center [70, 84] width 47 height 6
type input "Perfect cut barbershop 1st"
type textarea "Thank you for booking with us {{First Name}} {{Last Name}}. The date you have c…"
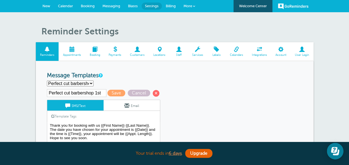
click at [81, 80] on select "1st - 613Visuals Perfect cut barbershop 1st Perfect cut barbershop 2nd Create n…" at bounding box center [70, 83] width 47 height 6
select select "160759"
click at [47, 80] on select "1st - 613Visuals Perfect cut barbershop 1st Perfect cut barbershop 2nd Create n…" at bounding box center [70, 83] width 47 height 6
type input "1st - 613Visuals"
type textarea "Hi {{First Name}}, your appointment with 613Visuals has been scheduled for {{Ti…"
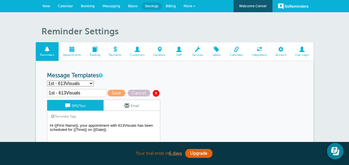
click at [153, 92] on span at bounding box center [156, 93] width 7 height 7
click at [95, 51] on span at bounding box center [94, 49] width 19 height 5
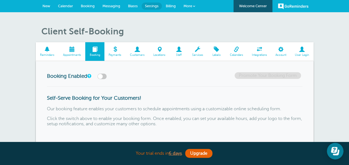
click at [101, 77] on label at bounding box center [101, 76] width 9 height 6
click at [0, 0] on input "checkbox" at bounding box center [0, 0] width 0 height 0
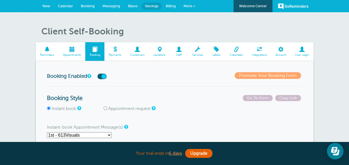
click at [105, 107] on input "Appointment request" at bounding box center [105, 108] width 4 height 4
radio input "true"
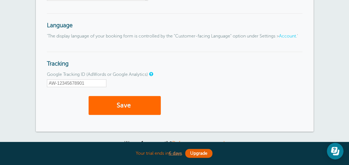
scroll to position [732, 0]
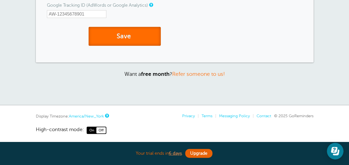
click at [123, 46] on button "Save" at bounding box center [124, 36] width 72 height 19
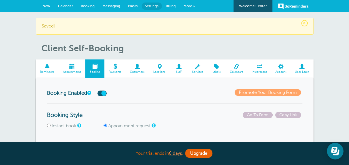
click at [103, 93] on label at bounding box center [101, 93] width 9 height 6
click at [0, 0] on input "checkbox" at bounding box center [0, 0] width 0 height 0
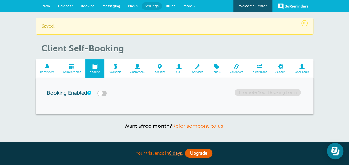
click at [48, 69] on span at bounding box center [47, 66] width 23 height 5
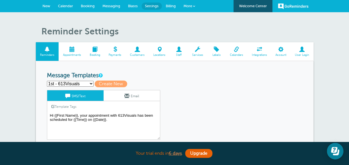
click at [82, 83] on select "1st - 613Visuals Perfect cut barbershop 1st Perfect cut barbershop 2nd Create n…" at bounding box center [70, 84] width 47 height 6
select select "161533"
click at [47, 81] on select "1st - 613Visuals Perfect cut barbershop 1st Perfect cut barbershop 2nd Create n…" at bounding box center [70, 84] width 47 height 6
type input "Perfect cut barbershop 1st"
type textarea "Thank you for booking with us {{First Name}} {{Last Name}}. The date you have c…"
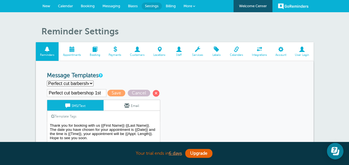
click at [78, 82] on select "1st - 613Visuals Perfect cut barbershop 1st Perfect cut barbershop 2nd Create n…" at bounding box center [70, 83] width 47 height 6
select select "160759"
click at [47, 80] on select "1st - 613Visuals Perfect cut barbershop 1st Perfect cut barbershop 2nd Create n…" at bounding box center [70, 83] width 47 height 6
type input "1st - 613Visuals"
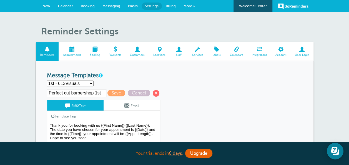
type textarea "Hi {{First Name}}, your appointment with 613Visuals has been scheduled for {{Ti…"
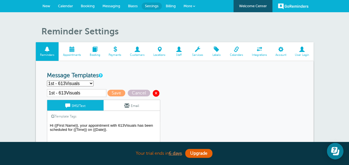
click at [153, 94] on span at bounding box center [156, 93] width 7 height 7
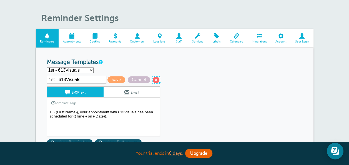
scroll to position [22, 0]
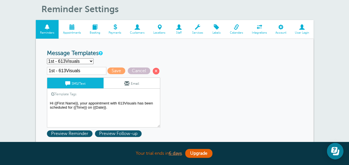
click at [93, 27] on span at bounding box center [94, 26] width 19 height 5
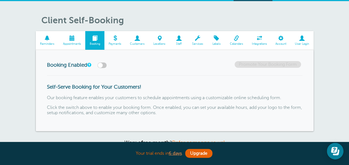
scroll to position [22, 0]
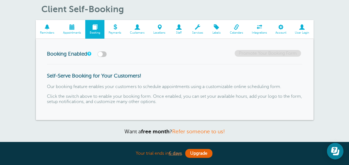
click at [103, 55] on label at bounding box center [101, 54] width 9 height 6
click at [0, 0] on input "checkbox" at bounding box center [0, 0] width 0 height 0
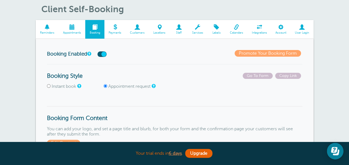
click at [47, 86] on input "Instant book" at bounding box center [49, 86] width 4 height 4
radio input "true"
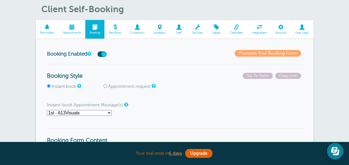
click at [103, 84] on input "Appointment request" at bounding box center [105, 86] width 4 height 4
radio input "true"
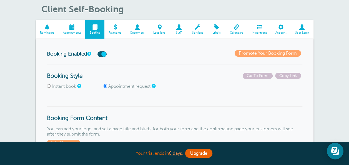
click at [47, 84] on input "Instant book" at bounding box center [49, 86] width 4 height 4
radio input "true"
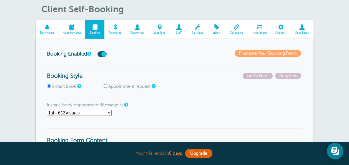
click at [149, 104] on p "Instant-book Appointment Message(s) 1st - 613Visuals Perfect cut barbershop 1st…" at bounding box center [174, 108] width 255 height 13
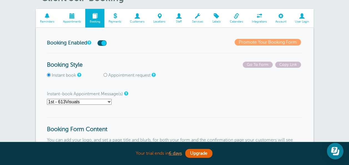
scroll to position [44, 0]
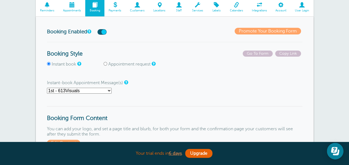
click at [96, 89] on select "1st - 613Visuals Perfect cut barbershop 1st Perfect cut barbershop 2nd" at bounding box center [79, 91] width 65 height 6
select select "161533"
click at [47, 88] on select "1st - 613Visuals Perfect cut barbershop 1st Perfect cut barbershop 2nd" at bounding box center [79, 91] width 65 height 6
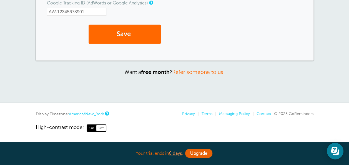
scroll to position [764, 0]
click at [143, 34] on button "Save" at bounding box center [124, 34] width 72 height 19
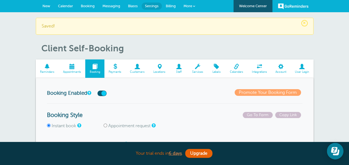
click at [103, 93] on label at bounding box center [101, 93] width 9 height 6
click at [0, 0] on input "checkbox" at bounding box center [0, 0] width 0 height 0
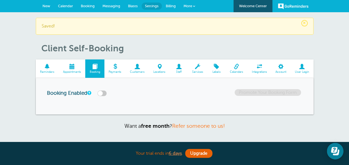
click at [50, 70] on span "Reminders" at bounding box center [47, 71] width 17 height 3
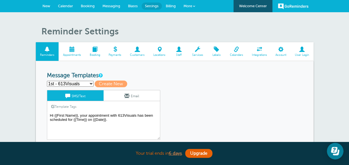
click at [80, 82] on select "1st - 613Visuals Perfect cut barbershop 1st Perfect cut barbershop 2nd Create n…" at bounding box center [70, 84] width 47 height 6
select select "161533"
click at [47, 81] on select "1st - 613Visuals Perfect cut barbershop 1st Perfect cut barbershop 2nd Create n…" at bounding box center [70, 84] width 47 height 6
type input "Perfect cut barbershop 1st"
type textarea "Thank you for booking with us {{First Name}} {{Last Name}}. The date you have c…"
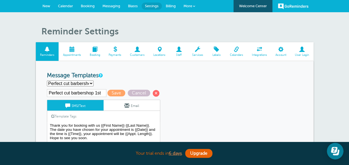
click at [81, 84] on select "1st - 613Visuals Perfect cut barbershop 1st Perfect cut barbershop 2nd Create n…" at bounding box center [70, 83] width 47 height 6
select select "160759"
click at [47, 80] on select "1st - 613Visuals Perfect cut barbershop 1st Perfect cut barbershop 2nd Create n…" at bounding box center [70, 83] width 47 height 6
type input "1st - 613Visuals"
type textarea "Hi {{First Name}}, your appointment with 613Visuals has been scheduled for {{Ti…"
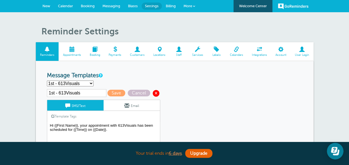
click at [154, 91] on span at bounding box center [156, 93] width 7 height 7
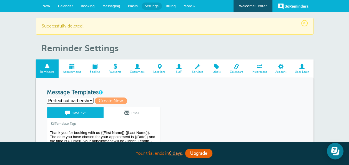
click at [96, 68] on span at bounding box center [94, 66] width 19 height 5
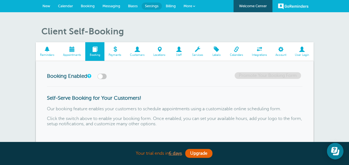
click at [103, 77] on label at bounding box center [101, 76] width 9 height 6
click at [0, 0] on input "checkbox" at bounding box center [0, 0] width 0 height 0
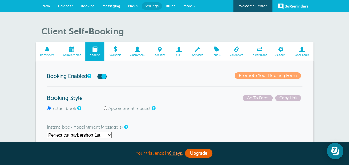
click at [105, 78] on label at bounding box center [101, 76] width 9 height 6
click at [0, 0] on input "checkbox" at bounding box center [0, 0] width 0 height 0
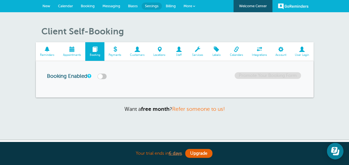
click at [51, 49] on span at bounding box center [47, 49] width 23 height 5
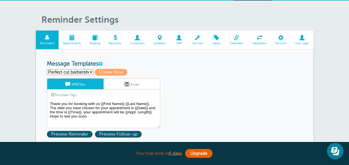
scroll to position [22, 0]
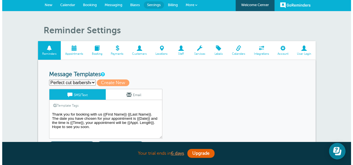
scroll to position [0, 0]
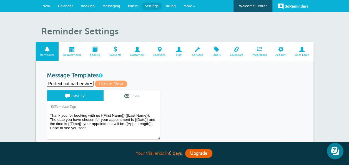
click at [189, 1] on link "More" at bounding box center [188, 6] width 19 height 12
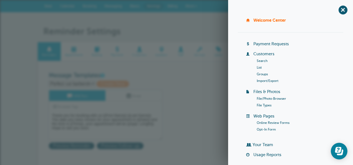
click at [278, 122] on link "Online Review Forms" at bounding box center [272, 123] width 33 height 4
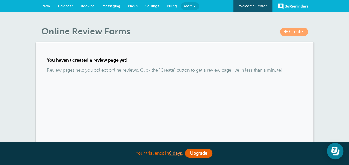
click at [291, 33] on span "Create" at bounding box center [296, 31] width 14 height 5
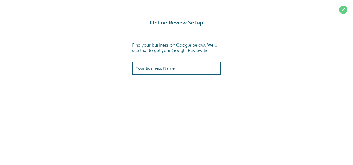
click at [181, 70] on input "text" at bounding box center [176, 68] width 81 height 12
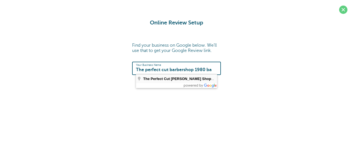
type input "The Perfect Cut [PERSON_NAME] Shop, Come inside the [GEOGRAPHIC_DATA] beside th…"
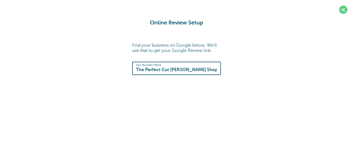
type input "[URL][DOMAIN_NAME]"
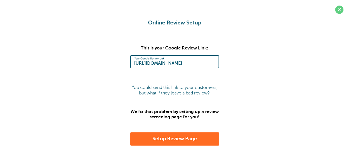
click at [180, 138] on button "Setup Review Page" at bounding box center [174, 138] width 89 height 13
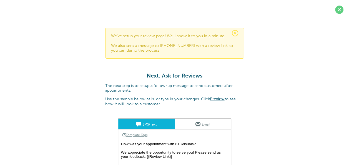
click at [221, 68] on div "× We've setup your review page! We'll show it to you in a minute. We also sent …" at bounding box center [174, 116] width 139 height 177
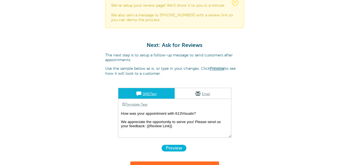
scroll to position [33, 0]
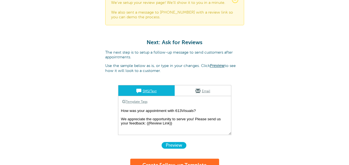
click at [194, 108] on textarea "How was your appointment with 613Visuals? We appreciate the opportunity to serv…" at bounding box center [174, 121] width 113 height 28
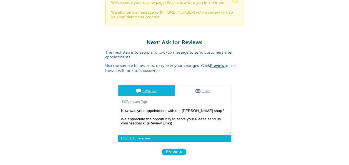
type textarea "How was your appointment with our [PERSON_NAME] shop? We appreciate the opportu…"
click at [194, 94] on link "Email" at bounding box center [202, 90] width 56 height 11
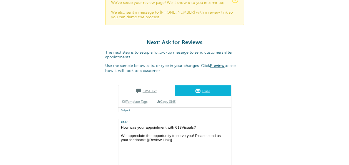
click at [194, 126] on textarea "How was your appointment with 613Visuals? We appreciate the opportunity to serv…" at bounding box center [174, 158] width 113 height 69
type textarea "How was your appointment with our barbershop? We appreciate the opportunity to …"
click at [153, 88] on link "SMS/Text" at bounding box center [146, 90] width 56 height 11
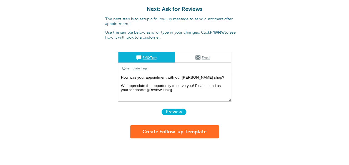
scroll to position [67, 0]
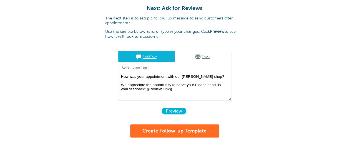
click at [189, 56] on link "Email" at bounding box center [202, 56] width 56 height 11
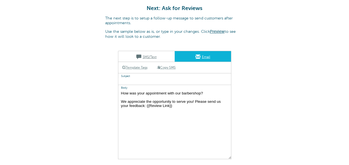
click at [146, 78] on input "text" at bounding box center [174, 81] width 113 height 7
type input "A"
type input "R"
type input "How'd we do?"
click at [150, 53] on link "SMS/Text" at bounding box center [146, 56] width 56 height 11
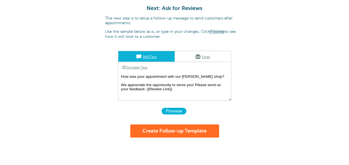
click at [216, 31] on link "Preview" at bounding box center [217, 31] width 15 height 4
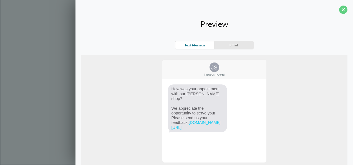
click at [228, 44] on link "Email" at bounding box center [233, 44] width 39 height 7
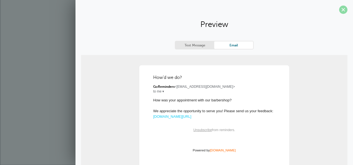
click at [339, 8] on span at bounding box center [343, 10] width 8 height 8
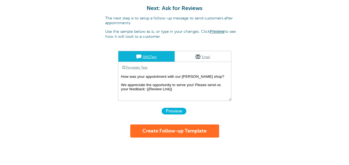
click at [187, 132] on button "Create Follow-up Template" at bounding box center [174, 130] width 89 height 13
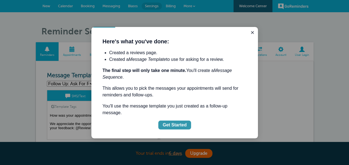
click at [174, 121] on div "Get Started" at bounding box center [174, 124] width 24 height 7
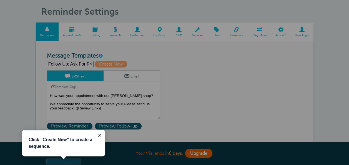
scroll to position [25, 0]
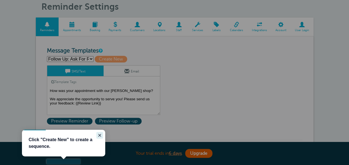
click at [99, 134] on icon "Close guide" at bounding box center [99, 135] width 4 height 4
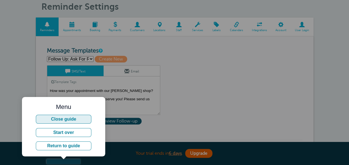
click at [80, 118] on button "Close guide" at bounding box center [63, 119] width 55 height 9
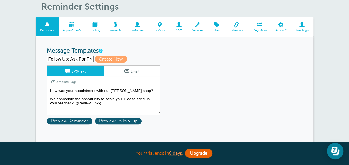
scroll to position [0, 0]
click at [171, 121] on div "Follow Up: Ask For Review Save Cancel SMS/Text Email Template Tags Copy SMS Cli…" at bounding box center [111, 96] width 128 height 62
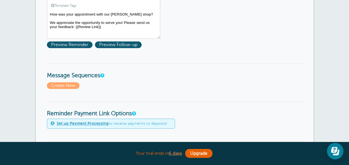
scroll to position [113, 0]
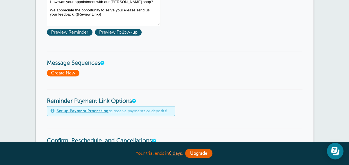
click at [73, 73] on span "Create New" at bounding box center [63, 73] width 32 height 7
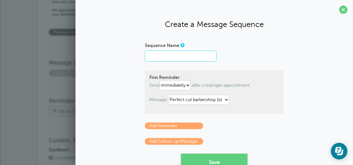
click at [170, 56] on input "Sequence Name" at bounding box center [181, 55] width 72 height 11
click at [189, 57] on input "Sequence Name" at bounding box center [181, 55] width 72 height 11
click at [256, 49] on div "Sequence Name" at bounding box center [214, 46] width 139 height 10
click at [341, 7] on span at bounding box center [343, 10] width 8 height 8
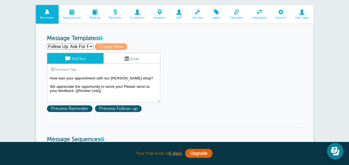
scroll to position [36, 0]
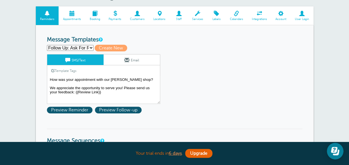
click at [82, 46] on select "Follow Up: Ask For Review Perfect cut barbershop 1st Perfect cut barbershop 2nd…" at bounding box center [70, 48] width 47 height 6
click at [47, 45] on select "Follow Up: Ask For Review Perfect cut barbershop 1st Perfect cut barbershop 2nd…" at bounding box center [70, 48] width 47 height 6
click at [85, 48] on select "Follow Up: Ask For Review Perfect cut barbershop 1st Perfect cut barbershop 2nd…" at bounding box center [70, 48] width 47 height 6
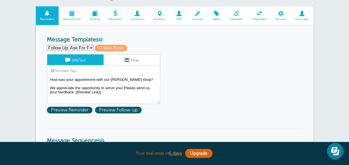
select select "161533"
click at [47, 45] on select "Follow Up: Ask For Review Perfect cut barbershop 1st Perfect cut barbershop 2nd…" at bounding box center [70, 48] width 47 height 6
type input "Perfect cut barbershop 1st"
type textarea "Thank you for booking with us {{First Name}} {{Last Name}}. The date you have c…"
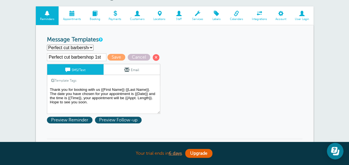
click at [79, 47] on select "Follow Up: Ask For Review Perfect cut barbershop 1st Perfect cut barbershop 2nd…" at bounding box center [70, 48] width 47 height 6
select select "161539"
click at [47, 45] on select "Follow Up: Ask For Review Perfect cut barbershop 1st Perfect cut barbershop 2nd…" at bounding box center [70, 48] width 47 height 6
type input "Follow Up: Ask For Review"
type textarea "How was your appointment with our [PERSON_NAME] shop? We appreciate the opportu…"
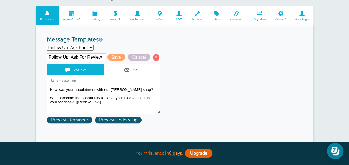
click at [100, 58] on input "Follow Up: Ask For Review" at bounding box center [76, 57] width 59 height 8
type input "F"
click at [84, 56] on input "Follow up: Perfect barber" at bounding box center [76, 57] width 59 height 8
click at [103, 58] on input "Follow up: Perfect cut [PERSON_NAME]" at bounding box center [76, 57] width 59 height 8
click at [103, 57] on input "Follow up: Perfect cut [PERSON_NAME]" at bounding box center [76, 57] width 59 height 8
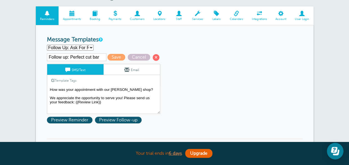
drag, startPoint x: 103, startPoint y: 57, endPoint x: 100, endPoint y: 57, distance: 2.8
click at [100, 57] on input "Follow up: Perfect cut bar" at bounding box center [76, 57] width 59 height 8
type input "Follow up: Perfect cut [PERSON_NAME]"
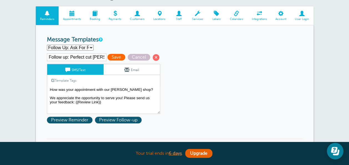
click at [109, 57] on span "Save" at bounding box center [116, 57] width 18 height 7
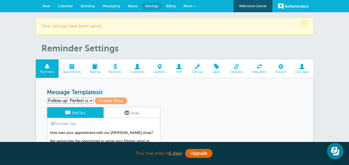
click at [77, 102] on select "Follow up: Perfect cut [PERSON_NAME] Perfect cut barbershop 1st Perfect cut bar…" at bounding box center [70, 101] width 47 height 6
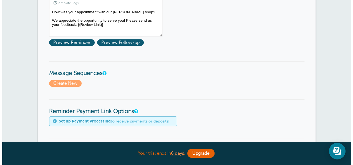
scroll to position [122, 0]
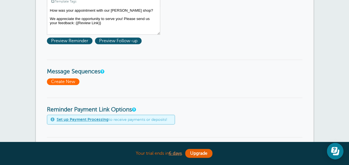
click at [53, 82] on span "Create New" at bounding box center [63, 81] width 32 height 7
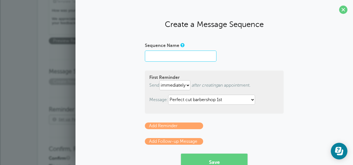
click at [175, 55] on input "Sequence Name" at bounding box center [181, 55] width 72 height 11
click at [171, 53] on input "Sequence Name" at bounding box center [181, 55] width 72 height 11
type input "Perfect cut barbershop"
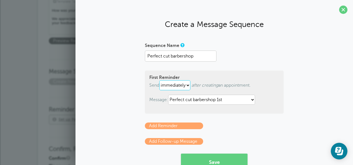
click at [182, 86] on select "immediately 1 2 3 4 5 6 7 8 9 10 11 12 13 14 15 16 17 18 19 20 21 22 23 24 25 2…" at bounding box center [174, 85] width 31 height 10
click at [260, 53] on div "Sequence Name Perfect cut barbershop" at bounding box center [214, 51] width 139 height 21
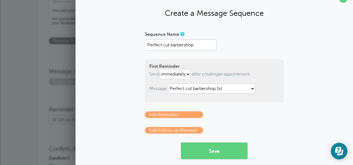
scroll to position [18, 0]
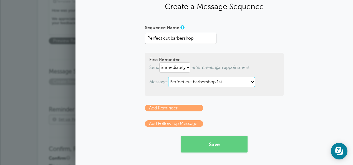
click at [205, 82] on select "Follow up: Perfect cut barber Perfect cut barbershop 1st Perfect cut barbershop…" at bounding box center [211, 82] width 87 height 10
click at [168, 77] on select "Follow up: Perfect cut barber Perfect cut barbershop 1st Perfect cut barbershop…" at bounding box center [211, 82] width 87 height 10
click at [234, 104] on form "Sequence Name Perfect cut barbershop First Reminder Send immediately 1 2 3 4 5 …" at bounding box center [214, 87] width 139 height 129
click at [181, 107] on link "Add Reminder" at bounding box center [174, 108] width 58 height 7
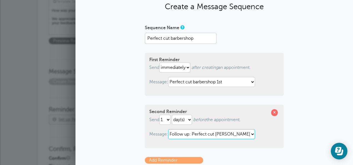
click at [198, 133] on select "Follow up: Perfect cut barber Perfect cut barbershop 1st Perfect cut barbershop…" at bounding box center [211, 134] width 87 height 10
select select "161534"
click at [168, 129] on select "Follow up: Perfect cut barber Perfect cut barbershop 1st Perfect cut barbershop…" at bounding box center [211, 134] width 87 height 10
click at [242, 154] on form "Sequence Name Perfect cut barbershop First Reminder Send immediately 1 2 3 4 5 …" at bounding box center [214, 113] width 139 height 181
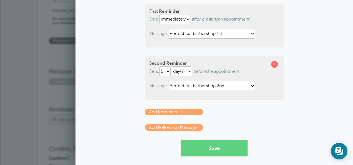
scroll to position [70, 0]
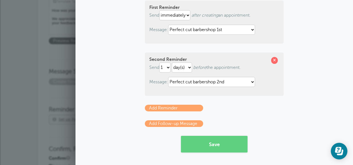
click at [183, 121] on link "Add Follow-up Message" at bounding box center [174, 123] width 58 height 7
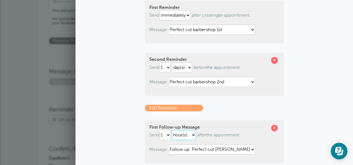
click at [182, 134] on select "hour(s) day(s) month(s)" at bounding box center [184, 135] width 24 height 10
select select "DAY"
click at [172, 130] on select "hour(s) day(s) month(s)" at bounding box center [184, 135] width 24 height 10
click at [167, 135] on select "1 2 3 4 5 6 7 8 9 10 11 12 13 14 15 16 17 18 19 20 21 22 23 24 25 26 27 28 29 30" at bounding box center [164, 135] width 11 height 10
select select "2"
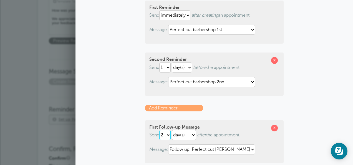
click at [159, 130] on select "1 2 3 4 5 6 7 8 9 10 11 12 13 14 15 16 17 18 19 20 21 22 23 24 25 26 27 28 29 30" at bounding box center [164, 135] width 11 height 10
click at [125, 83] on div "Sequence Name Perfect cut barbershop First Reminder Send immediately 1 2 3 4 5 …" at bounding box center [214, 87] width 266 height 233
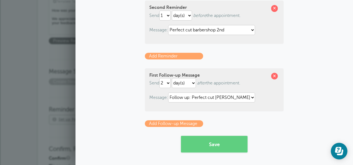
scroll to position [122, 0]
click at [231, 131] on form "Sequence Name Perfect cut barbershop First Reminder Send immediately 1 2 3 4 5 …" at bounding box center [214, 35] width 139 height 233
click at [192, 141] on button "Save" at bounding box center [214, 144] width 67 height 17
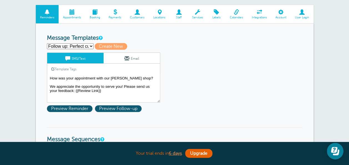
scroll to position [55, 0]
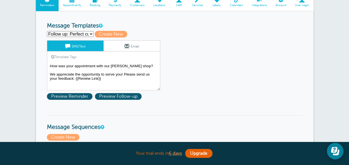
scroll to position [67, 0]
click at [78, 32] on select "Follow up: Perfect cut barber Perfect cut barbershop 1st Perfect cut barbershop…" at bounding box center [70, 34] width 47 height 6
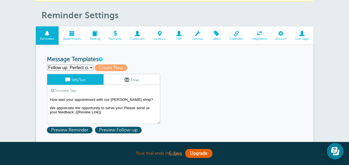
scroll to position [22, 0]
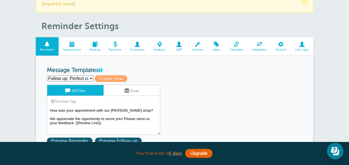
click at [174, 31] on h1 "Reminder Settings" at bounding box center [177, 26] width 272 height 11
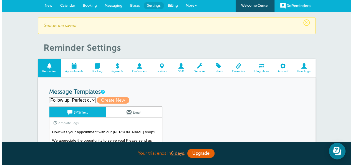
scroll to position [0, 0]
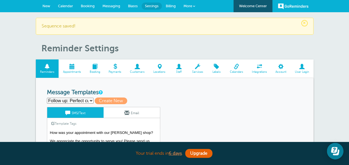
click at [186, 6] on span "More" at bounding box center [187, 6] width 9 height 4
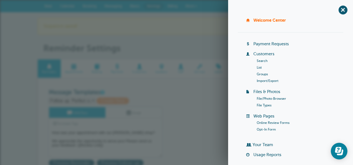
click at [269, 123] on link "Online Review Forms" at bounding box center [272, 123] width 33 height 4
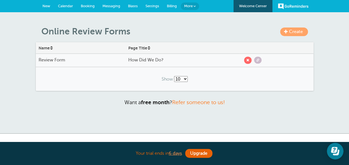
click at [178, 62] on h4 "How Did We Do?" at bounding box center [182, 59] width 108 height 5
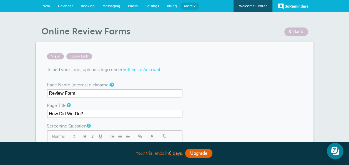
click at [121, 90] on input "Review Form" at bounding box center [114, 93] width 135 height 8
type input "R"
type input "Perfect cut barbershop"
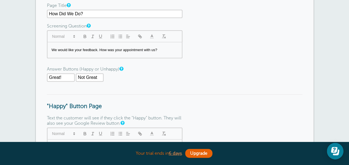
scroll to position [111, 0]
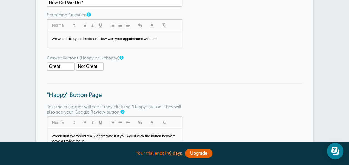
click at [74, 38] on p "We would like your feedback. How was your appointment with us?" at bounding box center [115, 38] width 126 height 5
click at [146, 76] on form "View Copy Link To add your logo, upload a logo under Settings > Account . Page …" at bounding box center [174, 127] width 255 height 370
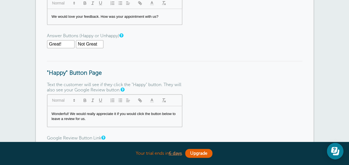
scroll to position [144, 0]
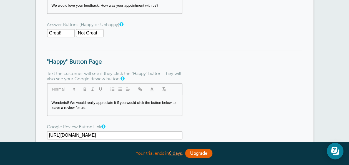
click at [98, 33] on input "Not Great" at bounding box center [90, 33] width 28 height 8
click at [85, 34] on input "Not Great" at bounding box center [90, 33] width 28 height 8
type input "Not so Great"
click at [116, 41] on form "View Copy Link To add your logo, upload a logo under Settings > Account . Page …" at bounding box center [174, 94] width 255 height 370
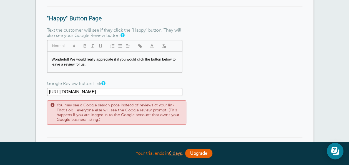
scroll to position [200, 0]
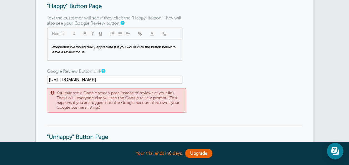
click at [176, 49] on p "Wonderful! We would really appreciate it if you would click the button below to…" at bounding box center [115, 50] width 126 height 10
click at [77, 54] on p "Wonderful! We would really appreciate it if you would click the button below an…" at bounding box center [115, 50] width 126 height 10
click at [89, 54] on p "Wonderful! We would really appreciate it if you would click the button below an…" at bounding box center [115, 50] width 126 height 10
click at [198, 73] on form "View Copy Link To add your logo, upload a logo under Settings > Account . Page …" at bounding box center [174, 39] width 255 height 370
click at [176, 49] on p "Wonderful! We would really appreciate it if you would click the button below an…" at bounding box center [115, 50] width 126 height 10
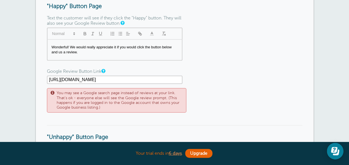
click at [57, 54] on p "Wonderful! We would really appreciate it if you would click the button below an…" at bounding box center [115, 50] width 126 height 10
click at [106, 54] on p "Wonderful! We would really appreciate it if you would click the button below an…" at bounding box center [115, 50] width 126 height 10
click at [211, 73] on form "View Copy Link To add your logo, upload a logo under Settings > Account . Page …" at bounding box center [174, 39] width 255 height 370
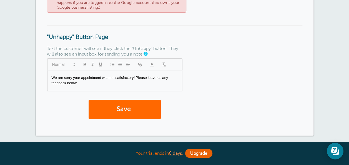
scroll to position [311, 0]
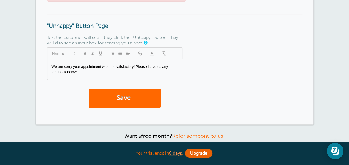
click at [64, 67] on p "We are sorry your appointment was not satisfactory! Please leave us any feedbac…" at bounding box center [115, 69] width 126 height 10
click at [160, 70] on p "We are so sorry your appointment was not satisfactory! Please leave us any feed…" at bounding box center [115, 69] width 126 height 10
click at [133, 99] on button "Save" at bounding box center [124, 97] width 72 height 19
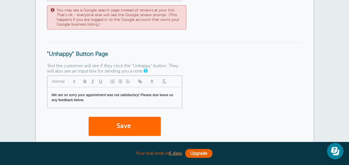
scroll to position [311, 0]
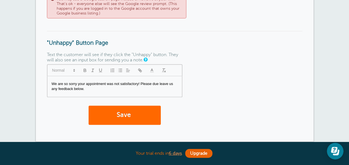
click at [158, 84] on p "We are so sorry your appointment was not satisfactory! Please due leave us any …" at bounding box center [115, 86] width 126 height 10
click at [136, 129] on div "Save" at bounding box center [174, 117] width 255 height 25
click at [130, 121] on button "Save" at bounding box center [124, 114] width 72 height 19
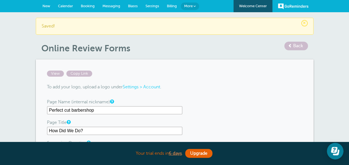
click at [152, 4] on span "Settings" at bounding box center [152, 6] width 14 height 4
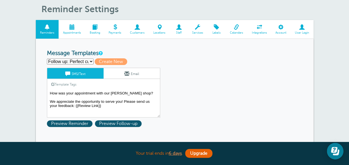
scroll to position [33, 0]
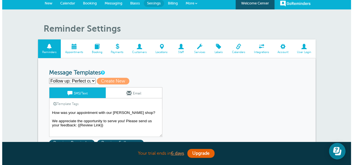
scroll to position [0, 0]
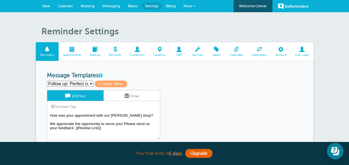
click at [186, 6] on span "More" at bounding box center [187, 6] width 9 height 4
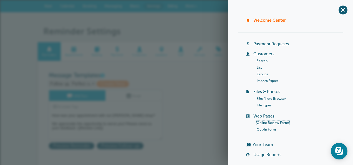
click at [271, 121] on link "Online Review Forms" at bounding box center [272, 123] width 33 height 4
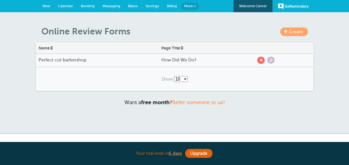
click at [274, 122] on div "Create Online Review Forms Name Page Title Perfect cut barbershop How Did We Do…" at bounding box center [174, 72] width 349 height 121
click at [271, 60] on span at bounding box center [270, 60] width 3 height 3
click at [152, 5] on span "Settings" at bounding box center [152, 6] width 14 height 4
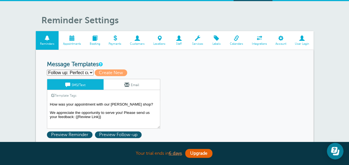
scroll to position [22, 0]
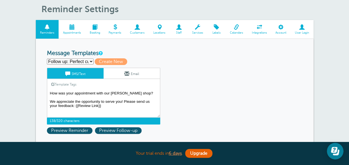
click at [102, 106] on textarea "How was your appointment with our [PERSON_NAME] shop? We appreciate the opportu…" at bounding box center [103, 104] width 113 height 28
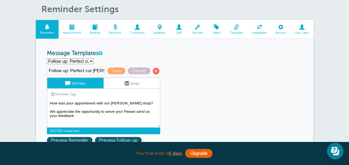
paste textarea "[URL][DOMAIN_NAME]"
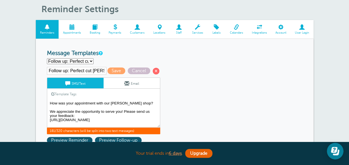
type textarea "How was your appointment with our [PERSON_NAME] shop? We appreciate the opportu…"
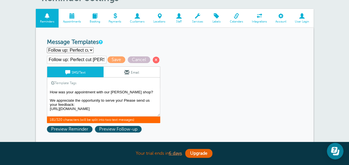
scroll to position [44, 0]
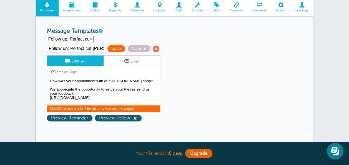
click at [116, 47] on span "Save" at bounding box center [116, 48] width 18 height 7
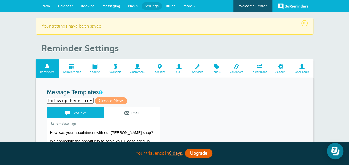
click at [191, 98] on div "Follow up: Perfect cut [PERSON_NAME] Perfect cut barbershop 1st Perfect cut bar…" at bounding box center [174, 100] width 255 height 7
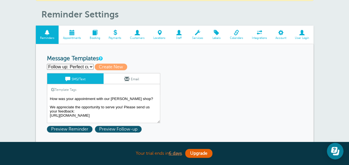
scroll to position [44, 0]
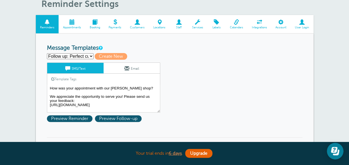
click at [121, 67] on link "Email" at bounding box center [131, 68] width 56 height 11
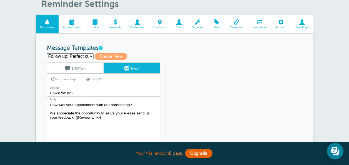
click at [99, 118] on textarea "How was your appointment with our barbershop? We appreciate the opportunity to …" at bounding box center [103, 135] width 113 height 69
click at [103, 117] on textarea "How was your appointment with our barbershop? We appreciate the opportunity to …" at bounding box center [103, 135] width 113 height 69
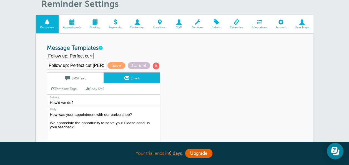
click at [97, 88] on link "Copy SMS" at bounding box center [95, 88] width 27 height 11
type textarea "How was your appointment with our [PERSON_NAME] shop? We appreciate the opportu…"
click at [118, 65] on span "Save" at bounding box center [116, 65] width 18 height 7
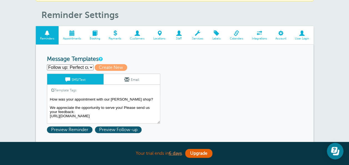
scroll to position [44, 0]
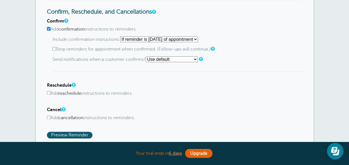
scroll to position [311, 0]
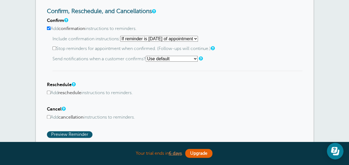
click at [157, 39] on select "Starting with first reminder If reminder is within 1 day of appointment If remi…" at bounding box center [159, 39] width 78 height 6
click at [187, 22] on h4 "Confirm" at bounding box center [174, 20] width 255 height 5
click at [146, 38] on select "Starting with first reminder If reminder is within 1 day of appointment If remi…" at bounding box center [159, 39] width 78 height 6
select select "1"
click at [122, 36] on select "Starting with first reminder If reminder is within 1 day of appointment If remi…" at bounding box center [159, 39] width 78 height 6
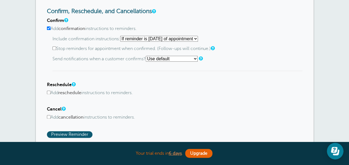
click at [50, 28] on input "Add confirmation instructions to reminders." at bounding box center [49, 28] width 4 height 4
checkbox input "false"
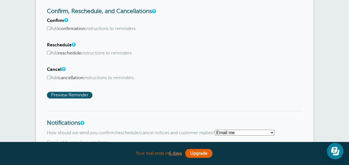
click at [159, 75] on label "Add cancellation instructions to reminders." at bounding box center [174, 77] width 255 height 5
click at [50, 75] on input "Add cancellation instructions to reminders." at bounding box center [49, 77] width 4 height 4
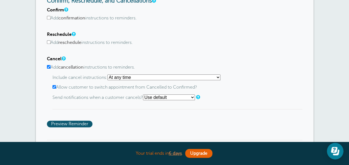
scroll to position [322, 0]
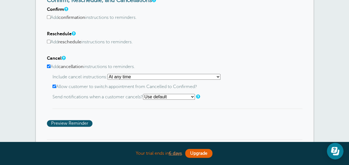
click at [51, 66] on label "Add cancellation instructions to reminders." at bounding box center [174, 66] width 255 height 5
click at [50, 66] on input "Add cancellation instructions to reminders." at bounding box center [49, 66] width 4 height 4
checkbox input "false"
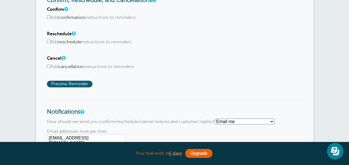
click at [223, 60] on h4 "Cancel" at bounding box center [174, 58] width 255 height 5
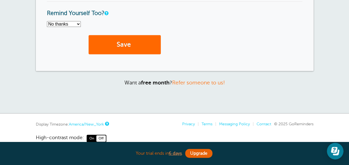
scroll to position [499, 0]
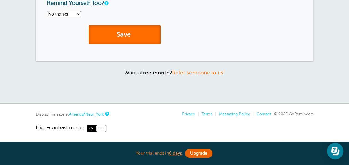
click at [121, 35] on button "Save" at bounding box center [124, 34] width 72 height 19
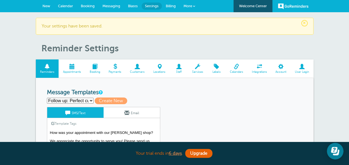
click at [183, 102] on div "Follow up: Perfect cut [PERSON_NAME] Perfect cut barbershop 1st Perfect cut bar…" at bounding box center [174, 100] width 255 height 7
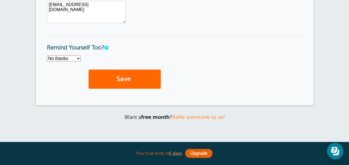
scroll to position [444, 0]
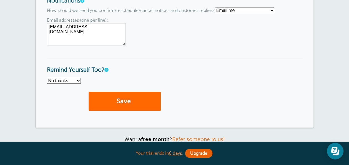
click at [70, 78] on select "No thanks Yes, text me Yes, email me" at bounding box center [64, 81] width 34 height 6
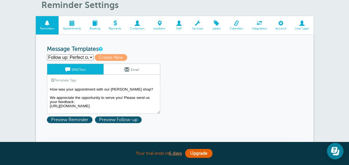
scroll to position [44, 0]
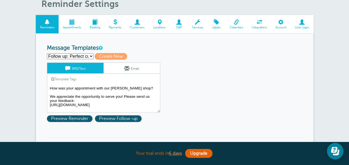
click at [75, 57] on select "Follow up: Perfect cut [PERSON_NAME] Perfect cut barbershop 1st Perfect cut bar…" at bounding box center [70, 56] width 47 height 6
select select "161533"
click at [47, 53] on select "Follow up: Perfect cut [PERSON_NAME] Perfect cut barbershop 1st Perfect cut bar…" at bounding box center [70, 56] width 47 height 6
type input "Perfect cut barbershop 1st"
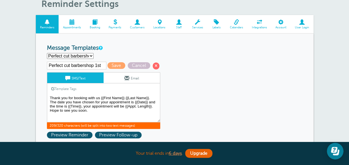
click at [109, 113] on textarea "How was your appointment with our [PERSON_NAME] shop? We appreciate the opportu…" at bounding box center [103, 108] width 113 height 28
drag, startPoint x: 138, startPoint y: 118, endPoint x: 50, endPoint y: 119, distance: 88.2
click at [50, 119] on textarea "How was your appointment with our [PERSON_NAME] shop? We appreciate the opportu…" at bounding box center [103, 108] width 113 height 28
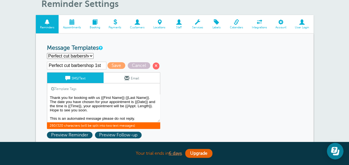
drag, startPoint x: 50, startPoint y: 119, endPoint x: 154, endPoint y: 120, distance: 103.7
click at [154, 120] on textarea "How was your appointment with our [PERSON_NAME] shop? We appreciate the opportu…" at bounding box center [103, 108] width 113 height 28
type textarea "Thank you for booking with us {{First Name}} {{Last Name}}. The date you have c…"
click at [131, 77] on link "Email" at bounding box center [131, 77] width 56 height 11
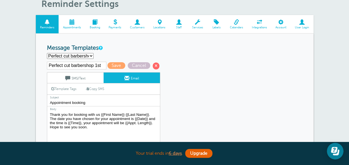
click at [96, 88] on link "Copy SMS" at bounding box center [95, 88] width 27 height 11
type textarea "Thank you for booking with us {{First Name}} {{Last Name}}. The date you have c…"
click at [110, 65] on span "Save" at bounding box center [116, 65] width 18 height 7
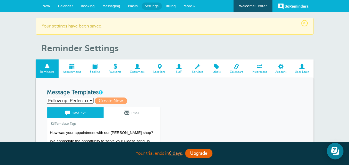
click at [83, 101] on select "Follow up: Perfect cut barber Perfect cut barbershop 1st Perfect cut barbershop…" at bounding box center [70, 101] width 47 height 6
select select "161534"
click at [47, 98] on select "Follow up: Perfect cut barber Perfect cut barbershop 1st Perfect cut barbershop…" at bounding box center [70, 101] width 47 height 6
type input "Perfect cut barbershop 2nd"
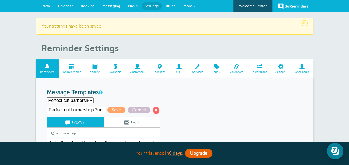
click at [135, 131] on div "Template Tags Copy SMS" at bounding box center [103, 133] width 113 height 11
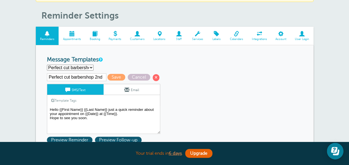
scroll to position [33, 0]
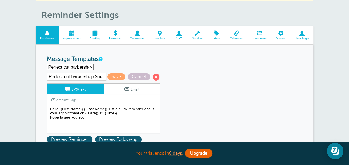
click at [112, 120] on textarea "How was your appointment with our barber shop? We appreciate the opportunity to…" at bounding box center [103, 119] width 113 height 28
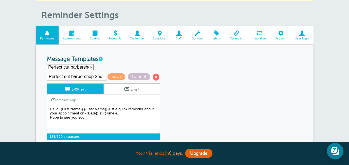
paste textarea "This is an automated message please do not reply."
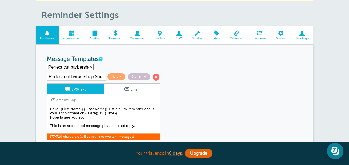
type textarea "Hello {{First Name}} {{Last Name}} just a quick reminder about your appointment…"
click at [115, 88] on link "Email" at bounding box center [131, 88] width 56 height 11
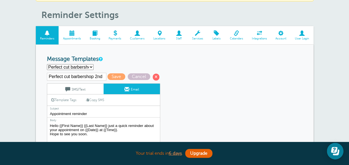
click at [89, 101] on span at bounding box center [87, 99] width 3 height 3
type textarea "Hello {{First Name}} {{Last Name}} just a quick reminder about your appointment…"
click at [116, 75] on span "Save" at bounding box center [116, 76] width 18 height 7
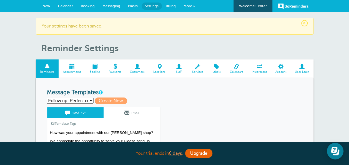
click at [83, 99] on select "Follow up: Perfect cut [PERSON_NAME] Perfect cut barbershop 1st Perfect cut bar…" at bounding box center [70, 101] width 47 height 6
click at [47, 98] on select "Follow up: Perfect cut [PERSON_NAME] Perfect cut barbershop 1st Perfect cut bar…" at bounding box center [70, 101] width 47 height 6
click at [168, 119] on div "Follow up: Perfect cut [PERSON_NAME] Save Cancel SMS/Text Email Template Tags C…" at bounding box center [111, 132] width 128 height 50
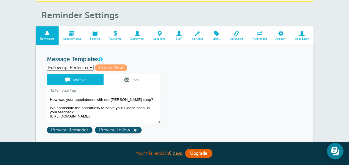
scroll to position [33, 0]
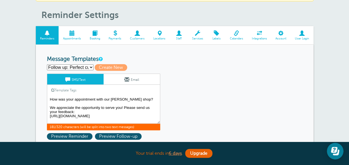
click at [153, 116] on textarea "How was your appointment with our [PERSON_NAME] shop? We appreciate the opportu…" at bounding box center [103, 110] width 113 height 28
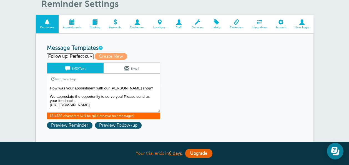
scroll to position [0, 0]
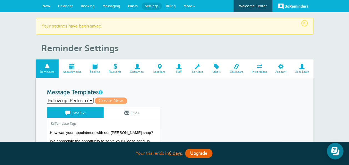
click at [47, 5] on span "New" at bounding box center [46, 6] width 8 height 4
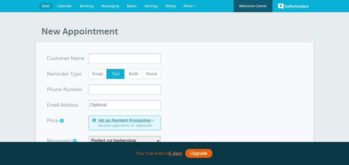
click at [118, 55] on input "x-no-autofill" at bounding box center [124, 58] width 72 height 10
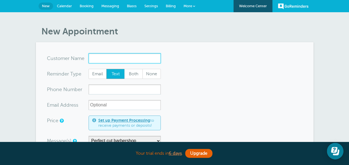
click at [118, 60] on input "x-no-autofill" at bounding box center [124, 58] width 72 height 10
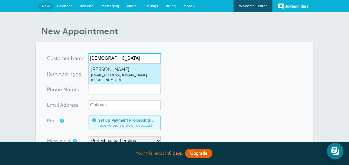
click at [130, 74] on span "[EMAIL_ADDRESS][DOMAIN_NAME]" at bounding box center [124, 75] width 67 height 5
type input "SyedMusabGillani613visuals613@gmail.com3435767687"
type input "[PERSON_NAME]"
type input "(343) 576-7687"
type input "[EMAIL_ADDRESS][DOMAIN_NAME]"
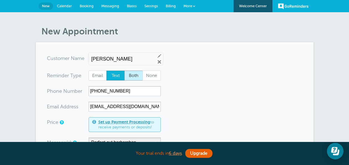
click at [137, 78] on span "Both" at bounding box center [134, 75] width 18 height 9
click at [124, 70] on input "Both" at bounding box center [124, 70] width 0 height 0
radio input "true"
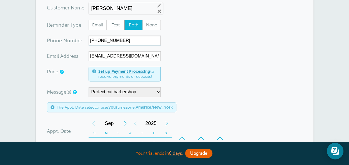
scroll to position [67, 0]
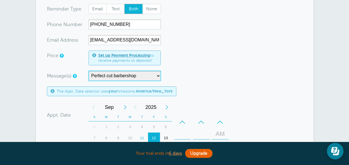
click at [136, 74] on select "Perfect cut barbershop" at bounding box center [124, 76] width 72 height 10
click at [197, 79] on div "Message(s) Perfect cut barbershop Custom Message Start with Follow up: Perfect …" at bounding box center [137, 76] width 180 height 10
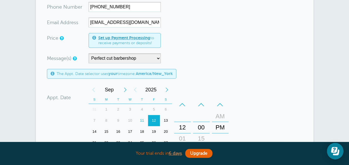
scroll to position [89, 0]
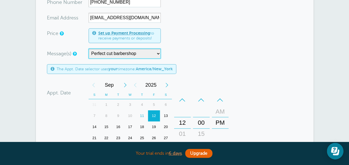
click at [139, 53] on select "Perfect cut barbershop" at bounding box center [124, 54] width 72 height 10
click at [222, 49] on div "Message(s) Perfect cut barbershop Custom Message Start with Follow up: Perfect …" at bounding box center [137, 54] width 180 height 10
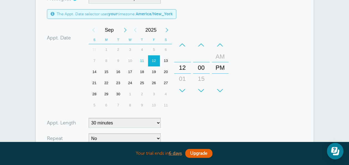
scroll to position [144, 0]
click at [203, 87] on div "+" at bounding box center [201, 89] width 17 height 11
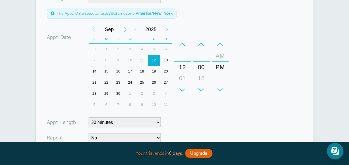
click at [189, 87] on div "+" at bounding box center [182, 89] width 17 height 11
click at [201, 89] on div "+" at bounding box center [201, 89] width 17 height 11
click at [235, 111] on form "You are creating a new customer. To use an existing customer select one from th…" at bounding box center [174, 54] width 255 height 291
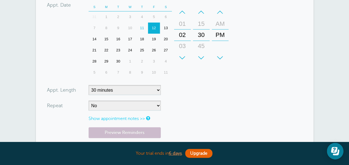
scroll to position [177, 0]
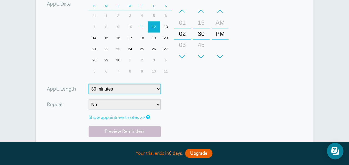
click at [139, 87] on select "5 minutes 10 minutes 15 minutes 20 minutes 25 minutes 30 minutes 35 minutes 40 …" at bounding box center [124, 89] width 72 height 10
click at [88, 84] on select "5 minutes 10 minutes 15 minutes 20 minutes 25 minutes 30 minutes 35 minutes 40 …" at bounding box center [124, 89] width 72 height 10
click at [131, 88] on select "5 minutes 10 minutes 15 minutes 20 minutes 25 minutes 30 minutes 35 minutes 40 …" at bounding box center [124, 89] width 72 height 10
select select "45"
click at [88, 84] on select "5 minutes 10 minutes 15 minutes 20 minutes 25 minutes 30 minutes 35 minutes 40 …" at bounding box center [124, 89] width 72 height 10
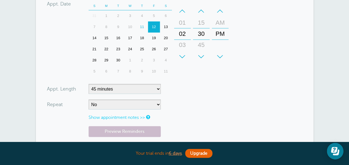
click at [190, 121] on form "You are creating a new customer. To use an existing customer select one from th…" at bounding box center [174, 21] width 255 height 291
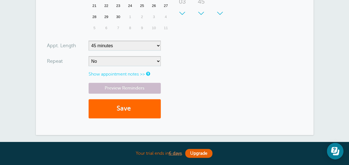
scroll to position [222, 0]
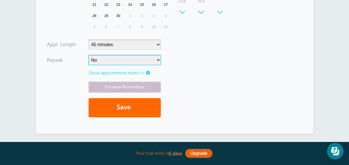
click at [132, 60] on select "No Daily Weekly Every 2 weeks Every 3 weeks Every 4 weeks Monthly Every 5 weeks…" at bounding box center [124, 60] width 72 height 10
click at [184, 107] on div "Preview Reminders Save" at bounding box center [174, 102] width 255 height 41
click at [115, 57] on select "No Daily Weekly Every 2 weeks Every 3 weeks Every 4 weeks Monthly Every 5 weeks…" at bounding box center [124, 60] width 72 height 10
click at [202, 109] on div "Preview Reminders Save" at bounding box center [174, 102] width 255 height 41
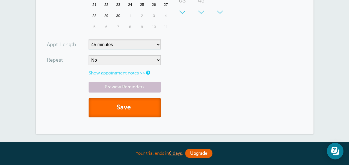
click at [139, 104] on button "Save" at bounding box center [124, 107] width 72 height 19
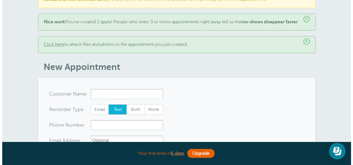
scroll to position [11, 0]
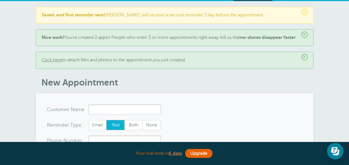
click at [50, 62] on link "Click here" at bounding box center [52, 59] width 21 height 5
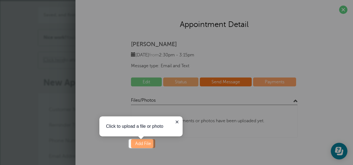
scroll to position [0, 0]
click at [176, 122] on icon "Close guide" at bounding box center [177, 121] width 3 height 3
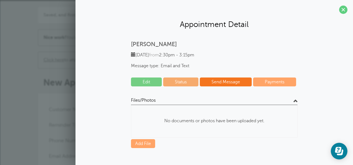
click at [243, 123] on p "No documents or photos have been uploaded yet." at bounding box center [214, 120] width 166 height 23
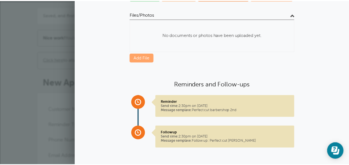
scroll to position [87, 0]
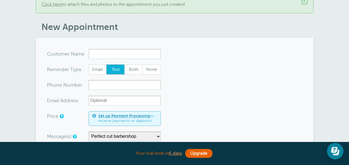
scroll to position [78, 0]
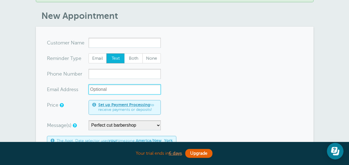
click at [99, 92] on input "xx-no-autofill" at bounding box center [124, 89] width 72 height 10
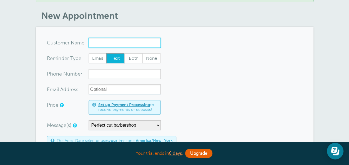
click at [97, 45] on input "x-no-autofill" at bounding box center [124, 43] width 72 height 10
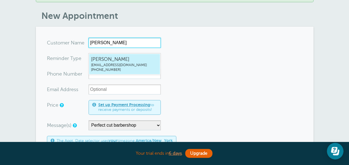
click at [111, 65] on span "[EMAIL_ADDRESS][DOMAIN_NAME]" at bounding box center [124, 65] width 67 height 5
type input "SyedMusabGillani613visuals613@gmail.com3435767687"
type input "[PERSON_NAME]"
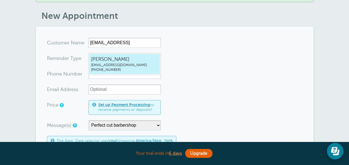
radio input "false"
radio input "true"
type input "(343) 576-7687"
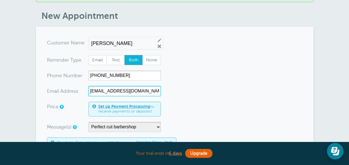
click at [146, 95] on input "[EMAIL_ADDRESS][DOMAIN_NAME]" at bounding box center [124, 91] width 72 height 10
type input "6"
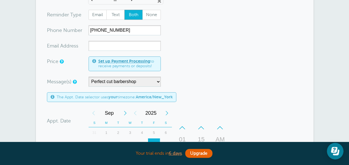
scroll to position [122, 0]
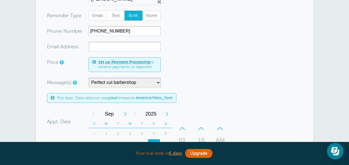
click at [183, 72] on form "You are creating a new customer. To use an existing customer select one from th…" at bounding box center [174, 138] width 255 height 291
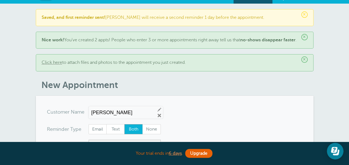
scroll to position [0, 0]
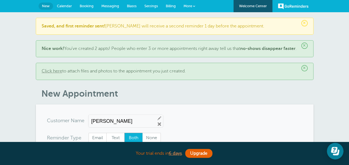
click at [151, 6] on span "Settings" at bounding box center [151, 6] width 14 height 4
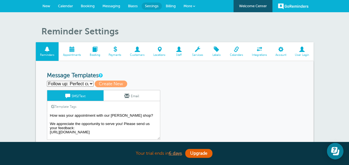
click at [281, 52] on span at bounding box center [280, 49] width 19 height 5
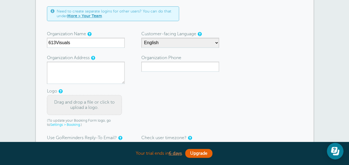
scroll to position [67, 0]
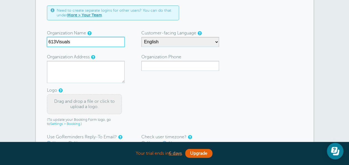
click at [104, 40] on input "613Visuals" at bounding box center [86, 42] width 78 height 10
type input "6"
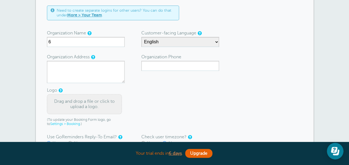
click at [129, 27] on form "Need to create separate logins for other users? You can do that under More > Yo…" at bounding box center [174, 87] width 255 height 163
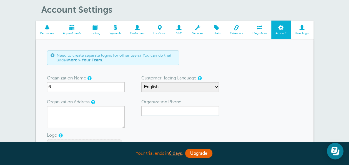
scroll to position [11, 0]
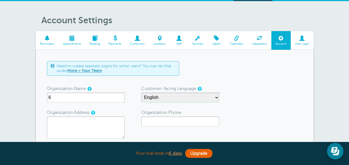
click at [303, 37] on span at bounding box center [301, 37] width 23 height 5
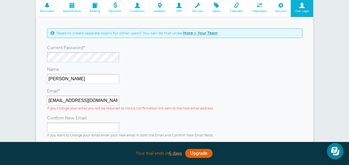
scroll to position [44, 0]
